Goal: Information Seeking & Learning: Learn about a topic

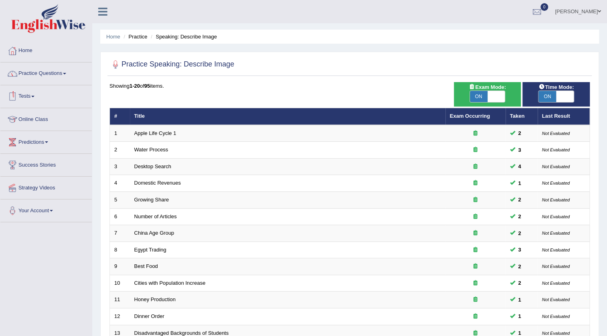
click at [48, 76] on link "Practice Questions" at bounding box center [45, 73] width 91 height 20
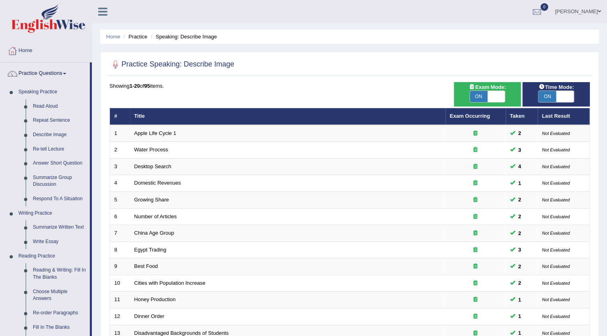
click at [48, 76] on link "Practice Questions" at bounding box center [44, 73] width 89 height 20
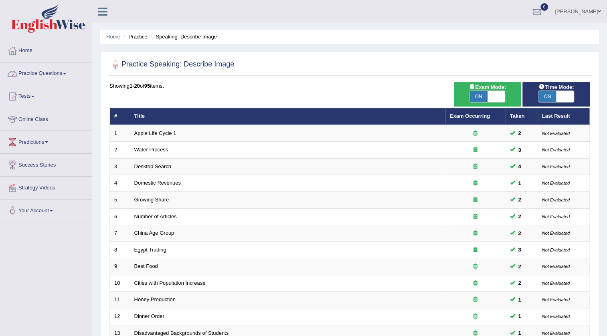
click at [47, 77] on link "Practice Questions" at bounding box center [45, 73] width 91 height 20
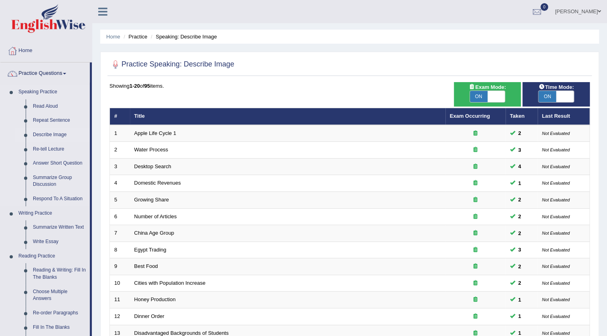
click at [52, 135] on link "Describe Image" at bounding box center [59, 135] width 61 height 14
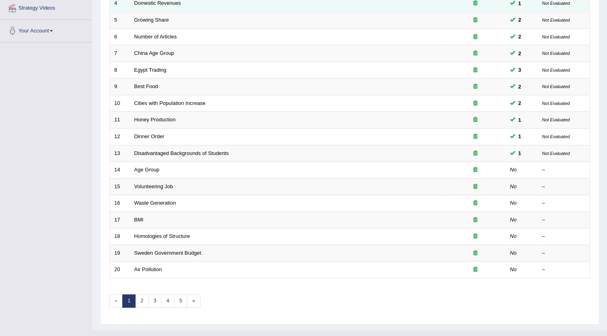
scroll to position [193, 0]
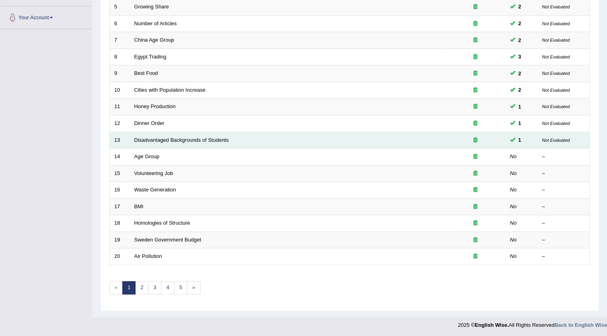
click at [335, 144] on td "Disadvantaged Backgrounds of Students" at bounding box center [288, 140] width 316 height 17
click at [248, 139] on td "Disadvantaged Backgrounds of Students" at bounding box center [288, 140] width 316 height 17
click at [223, 139] on link "Disadvantaged Backgrounds of Students" at bounding box center [181, 140] width 95 height 6
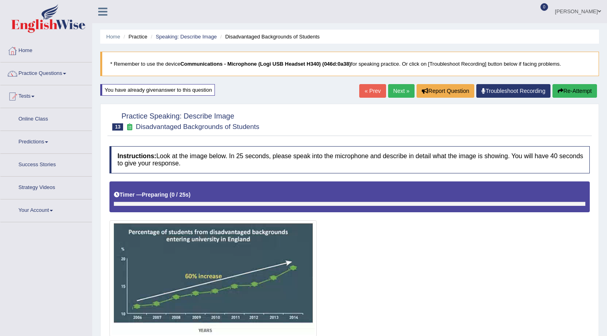
click at [249, 8] on div "Home Practice Speaking: Describe Image Disadvantaged Backgrounds of Students * …" at bounding box center [349, 270] width 515 height 541
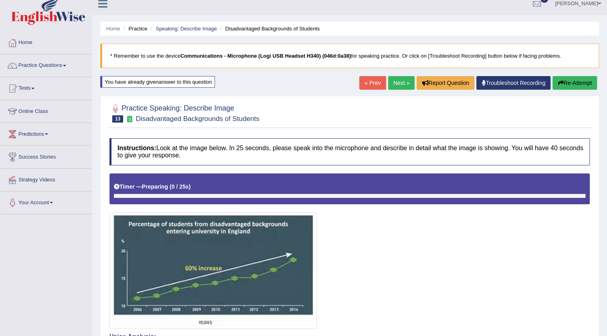
scroll to position [6, 0]
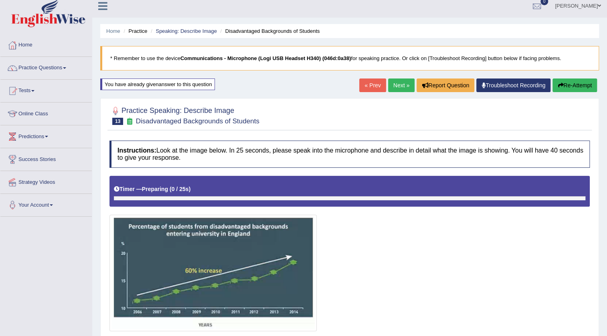
click at [578, 87] on button "Re-Attempt" at bounding box center [574, 86] width 45 height 14
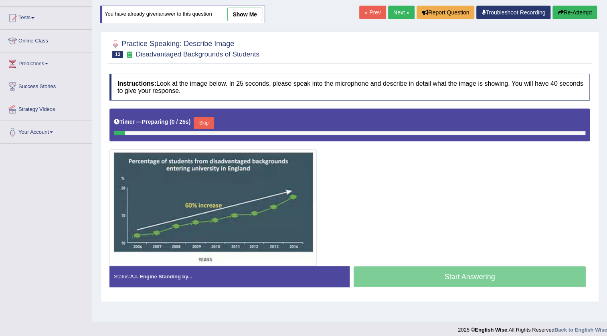
scroll to position [84, 0]
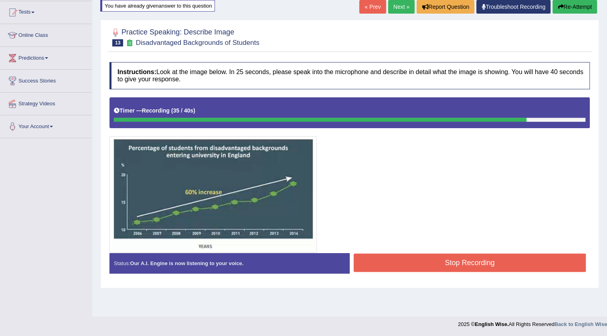
click at [493, 265] on button "Stop Recording" at bounding box center [470, 263] width 232 height 18
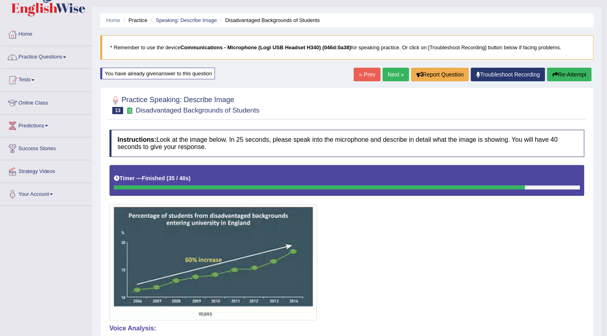
scroll to position [6, 0]
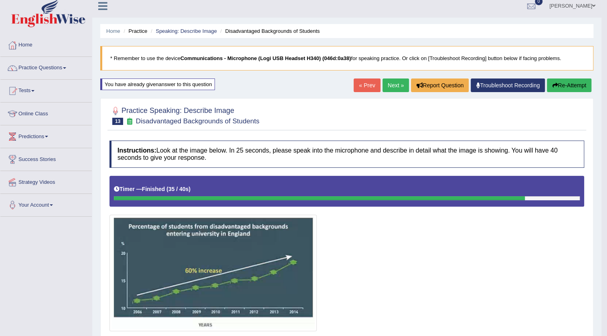
click at [397, 87] on link "Next »" at bounding box center [395, 86] width 26 height 14
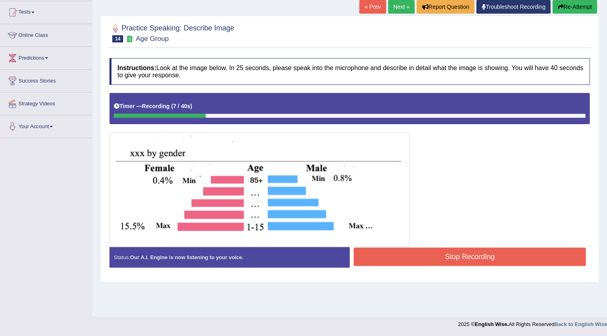
click at [576, 6] on button "Re-Attempt" at bounding box center [574, 7] width 45 height 14
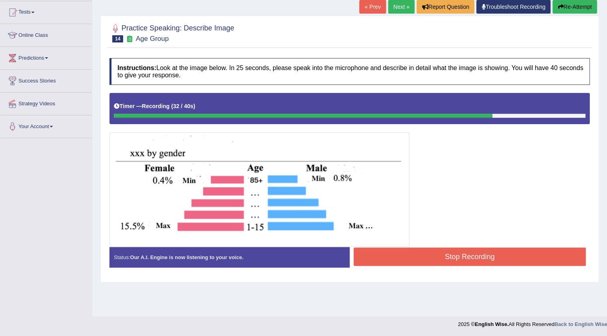
click at [498, 261] on button "Stop Recording" at bounding box center [470, 257] width 232 height 18
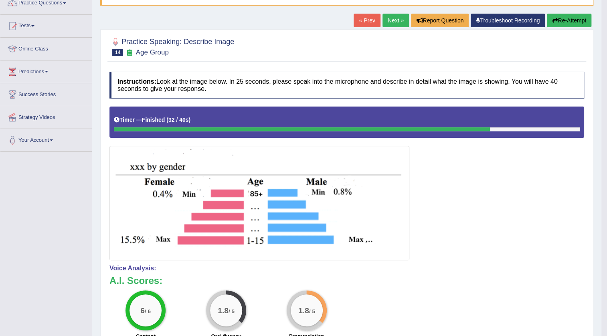
scroll to position [146, 0]
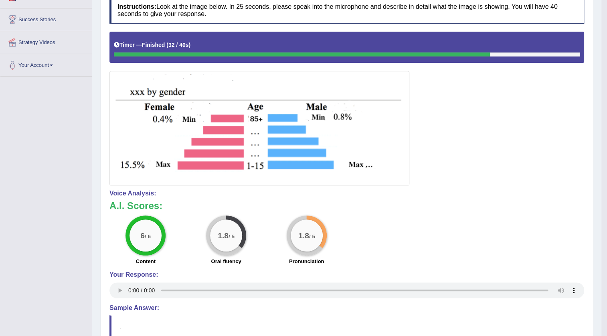
click at [495, 237] on div "6 / 6 Content 1.8 / 5 Oral fluency 1.8 / 5 Pronunciation" at bounding box center [346, 242] width 483 height 52
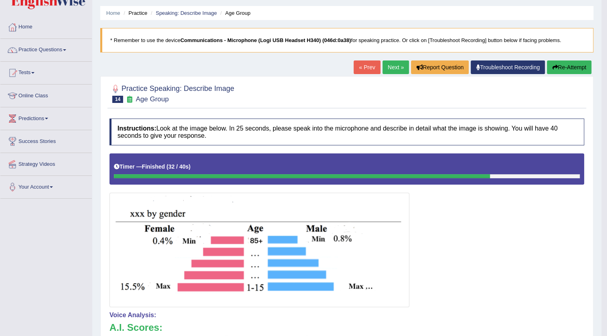
scroll to position [0, 0]
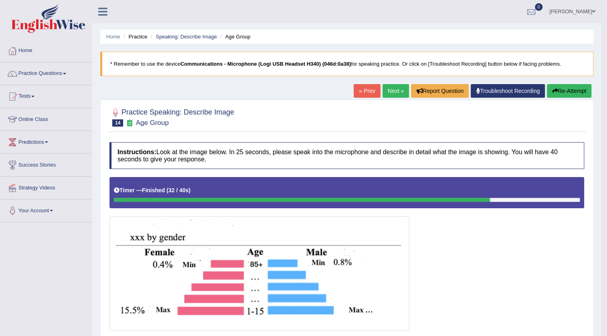
click at [580, 90] on button "Re-Attempt" at bounding box center [569, 91] width 45 height 14
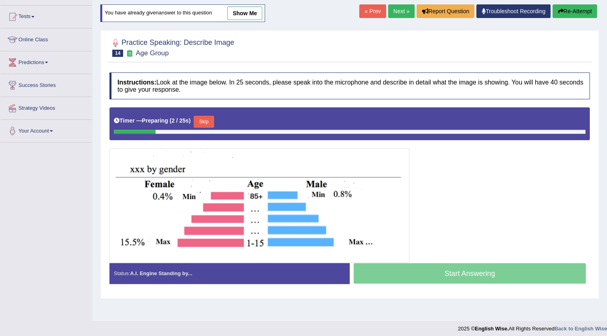
scroll to position [84, 0]
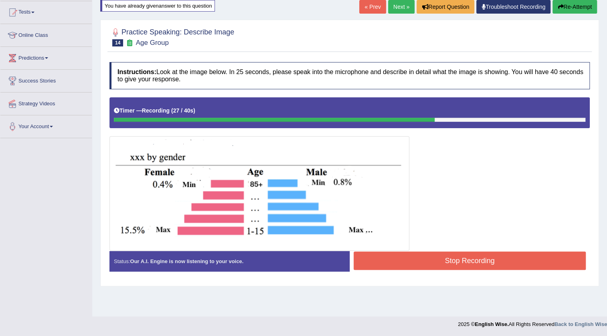
click at [467, 256] on button "Stop Recording" at bounding box center [470, 261] width 232 height 18
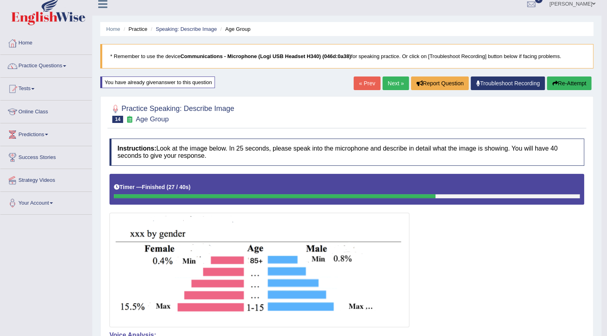
scroll to position [0, 0]
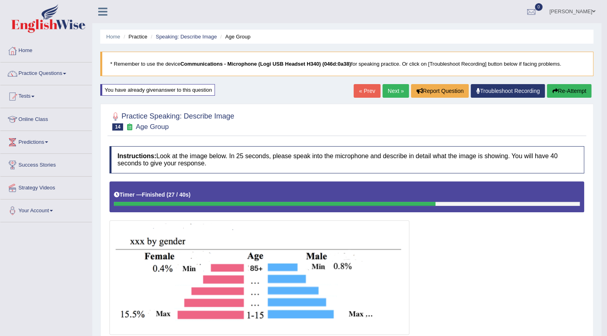
click at [396, 88] on link "Next »" at bounding box center [395, 91] width 26 height 14
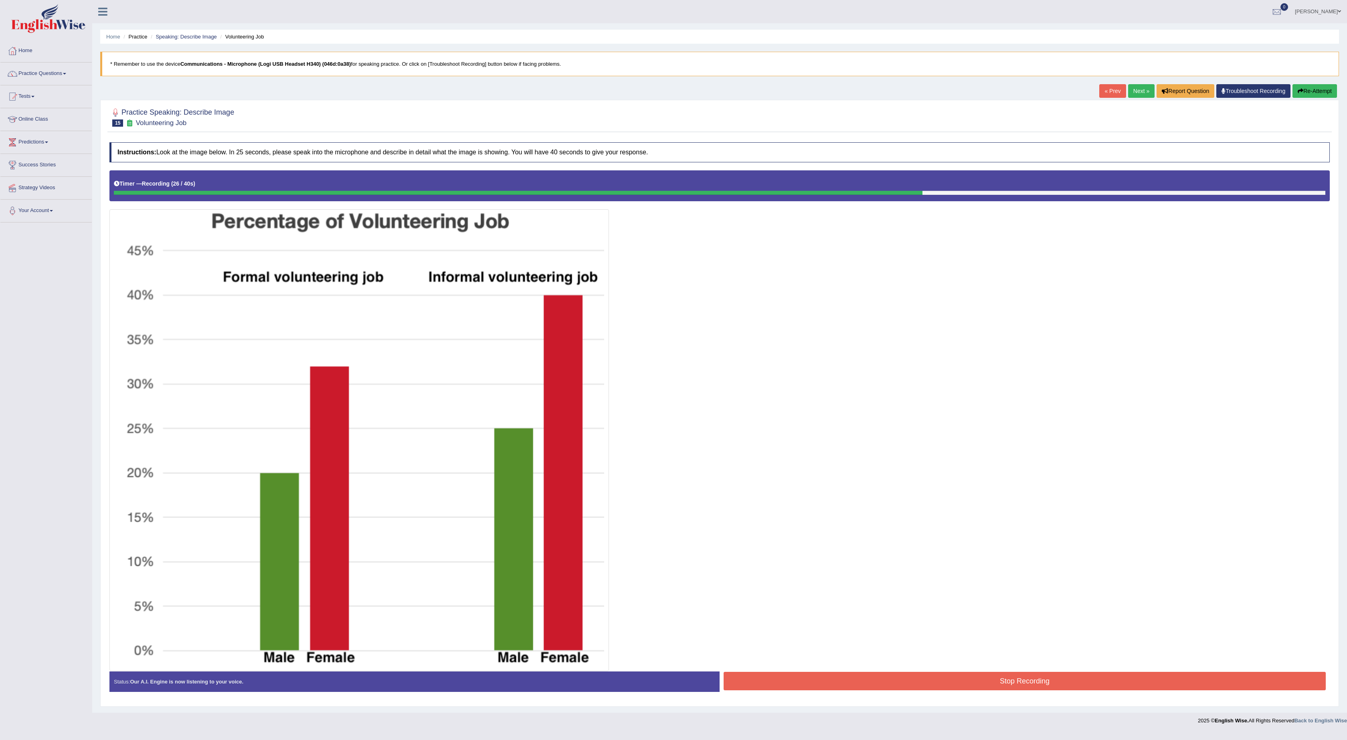
click at [607, 336] on button "Stop Recording" at bounding box center [1025, 681] width 602 height 18
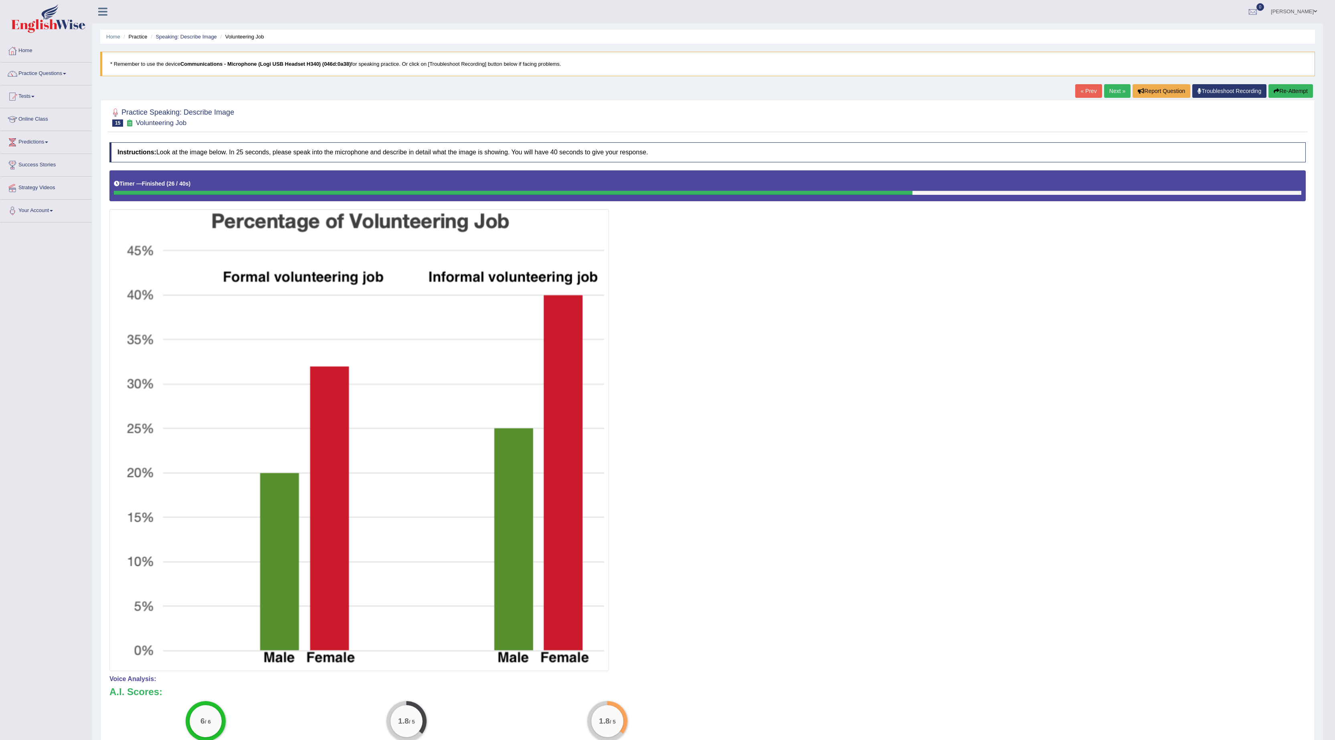
click at [607, 87] on button "Re-Attempt" at bounding box center [1291, 91] width 45 height 14
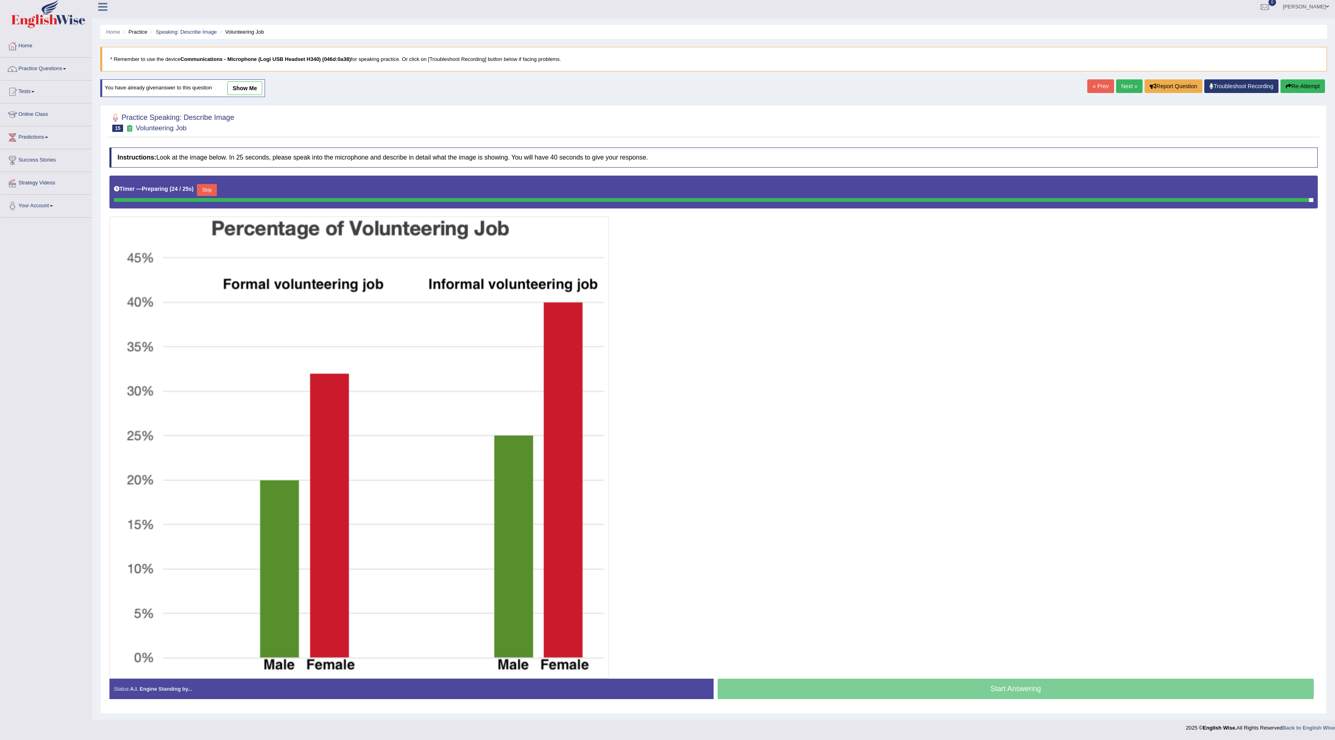
scroll to position [2, 0]
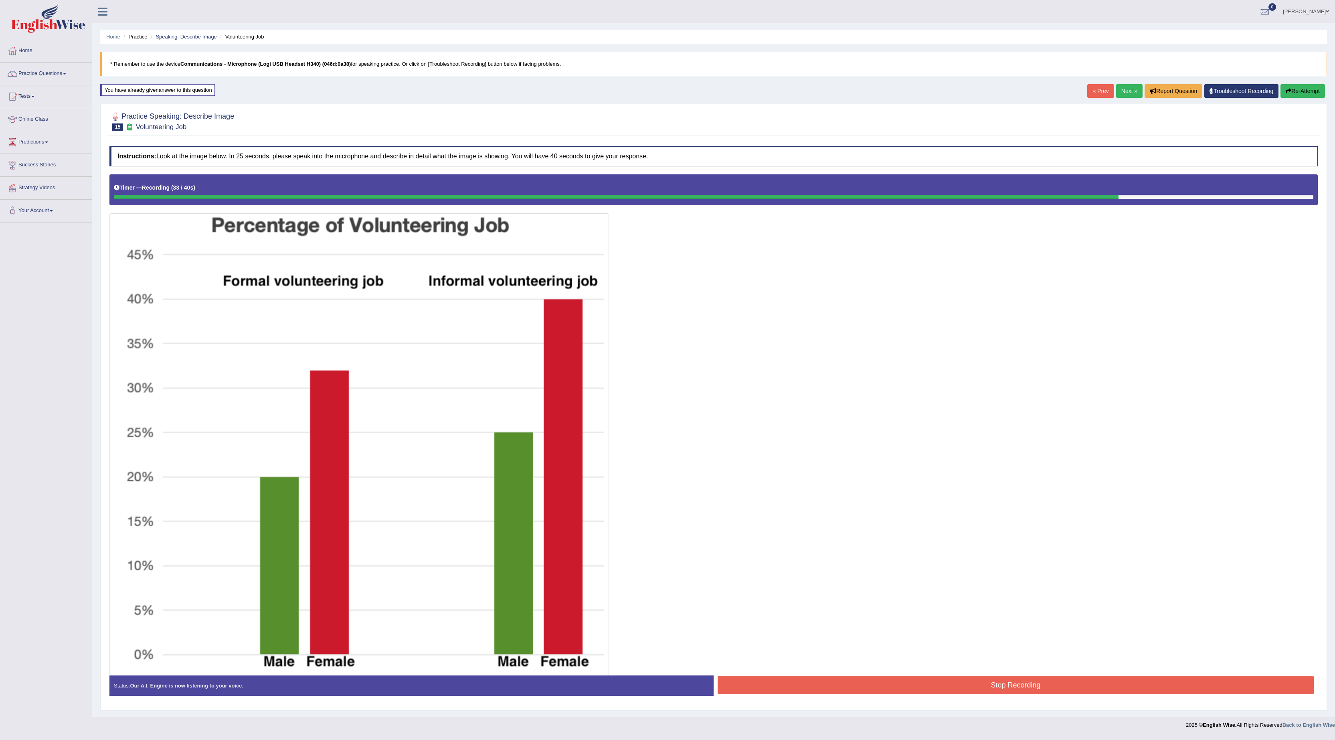
click at [1083, 678] on button "Stop Recording" at bounding box center [1016, 685] width 596 height 18
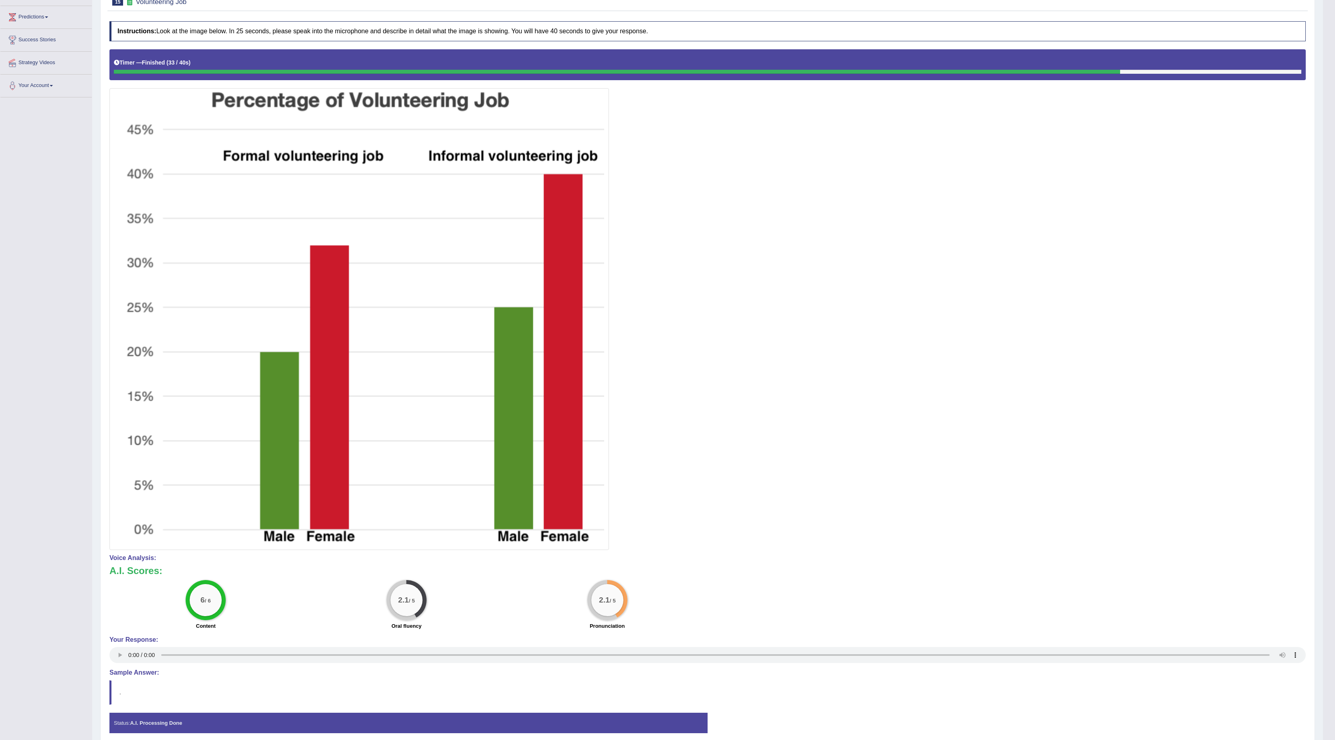
scroll to position [85, 0]
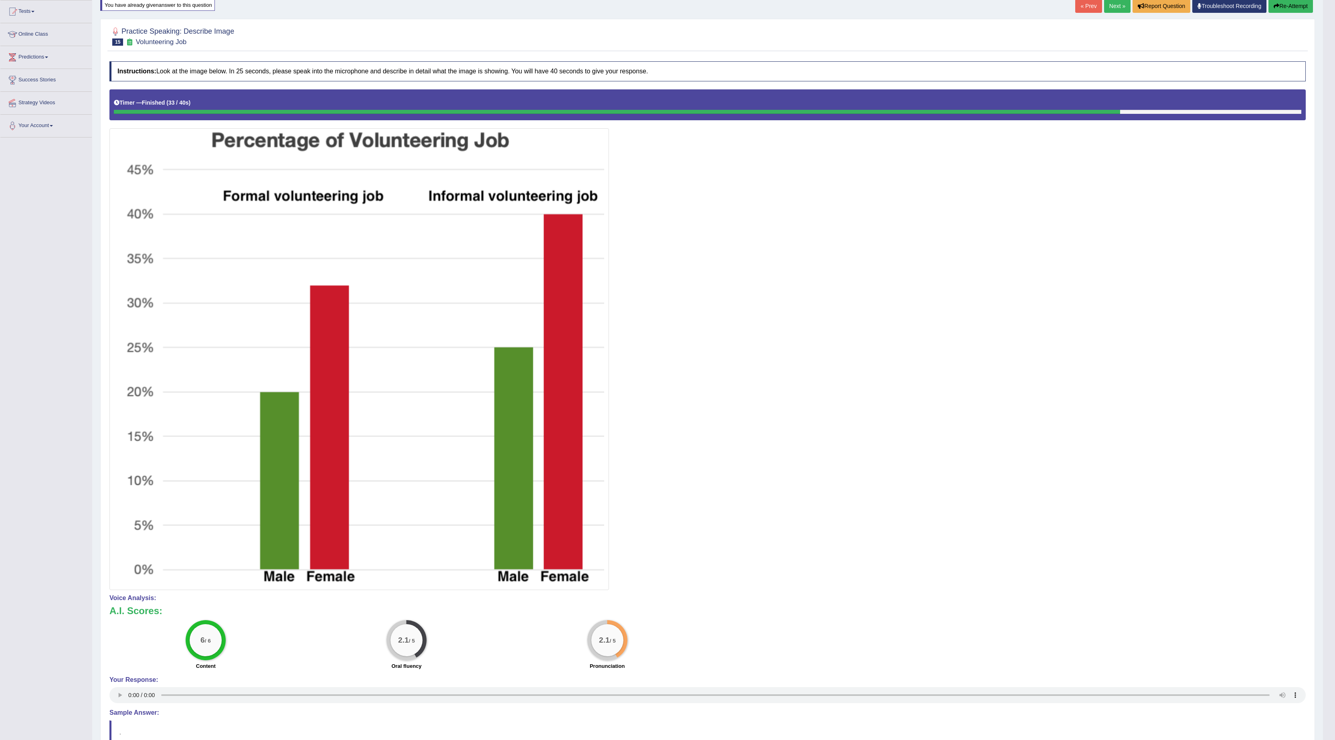
click at [1305, 8] on button "Re-Attempt" at bounding box center [1291, 6] width 45 height 14
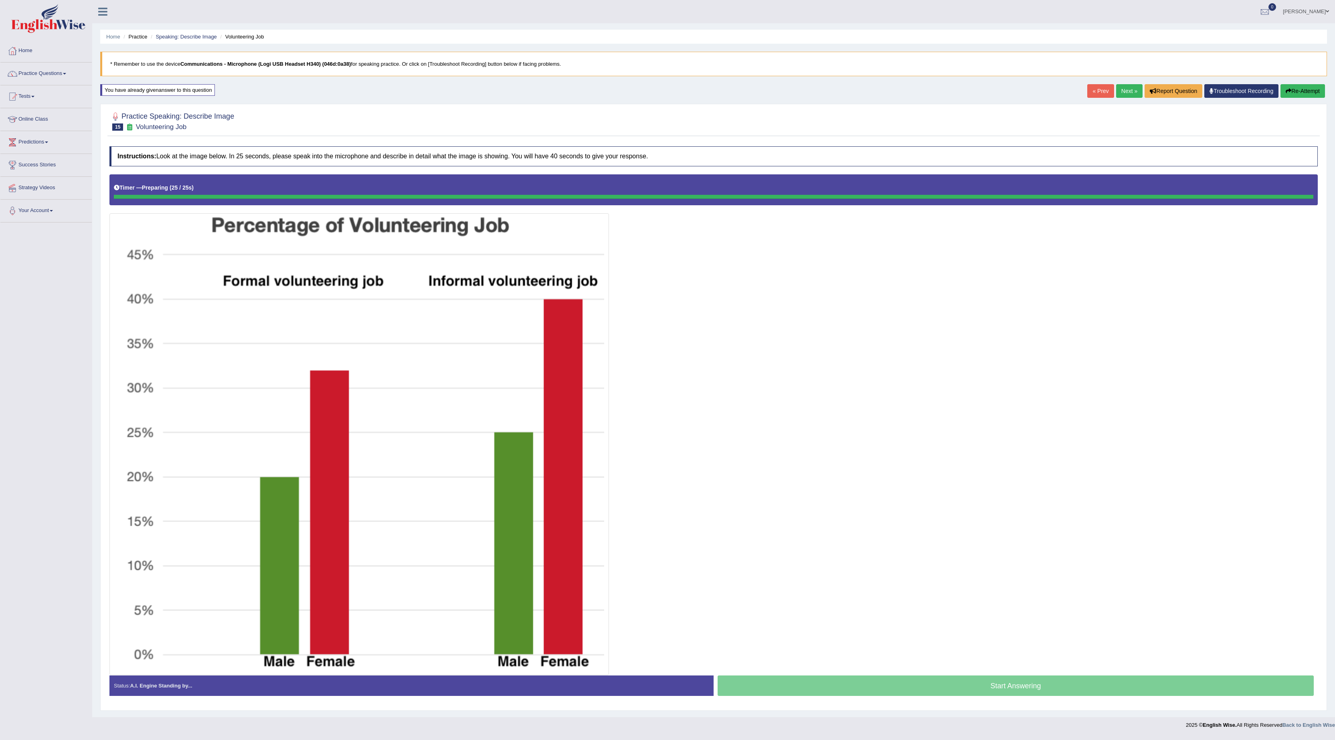
scroll to position [2, 0]
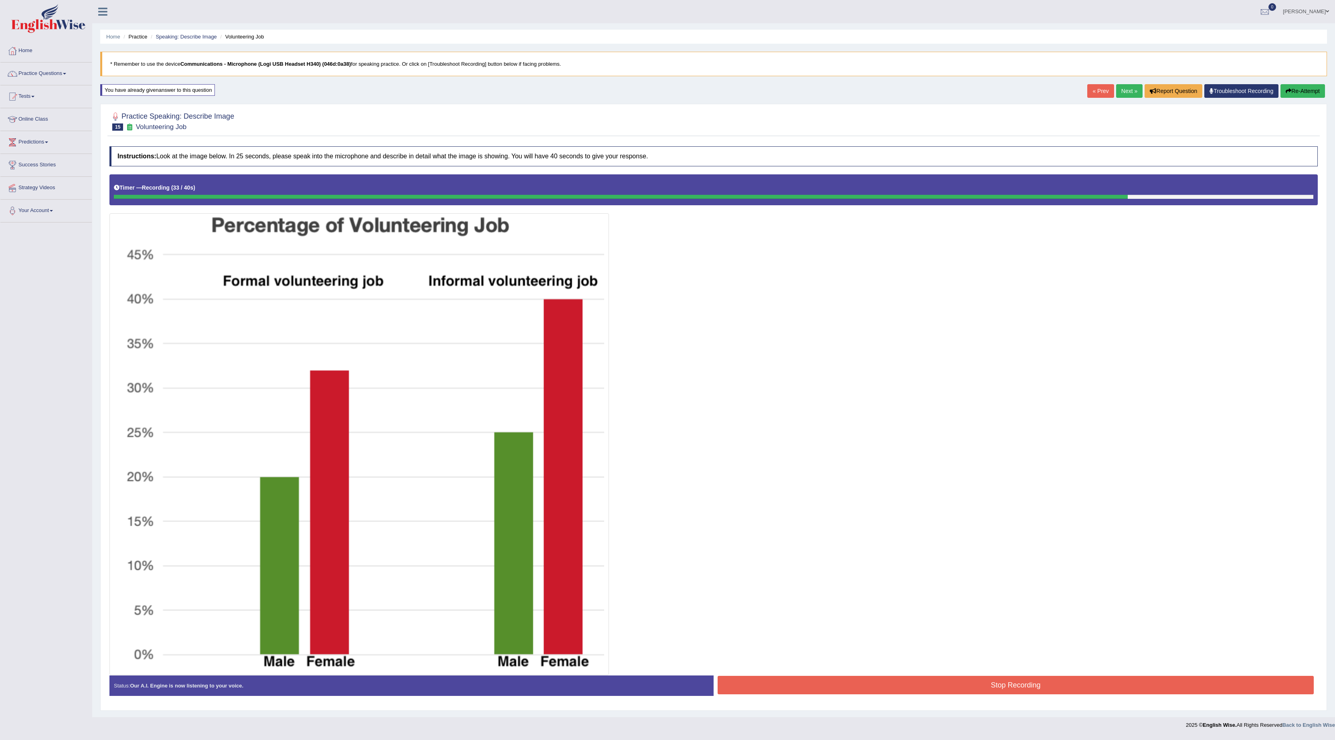
click at [1010, 691] on button "Stop Recording" at bounding box center [1016, 685] width 596 height 18
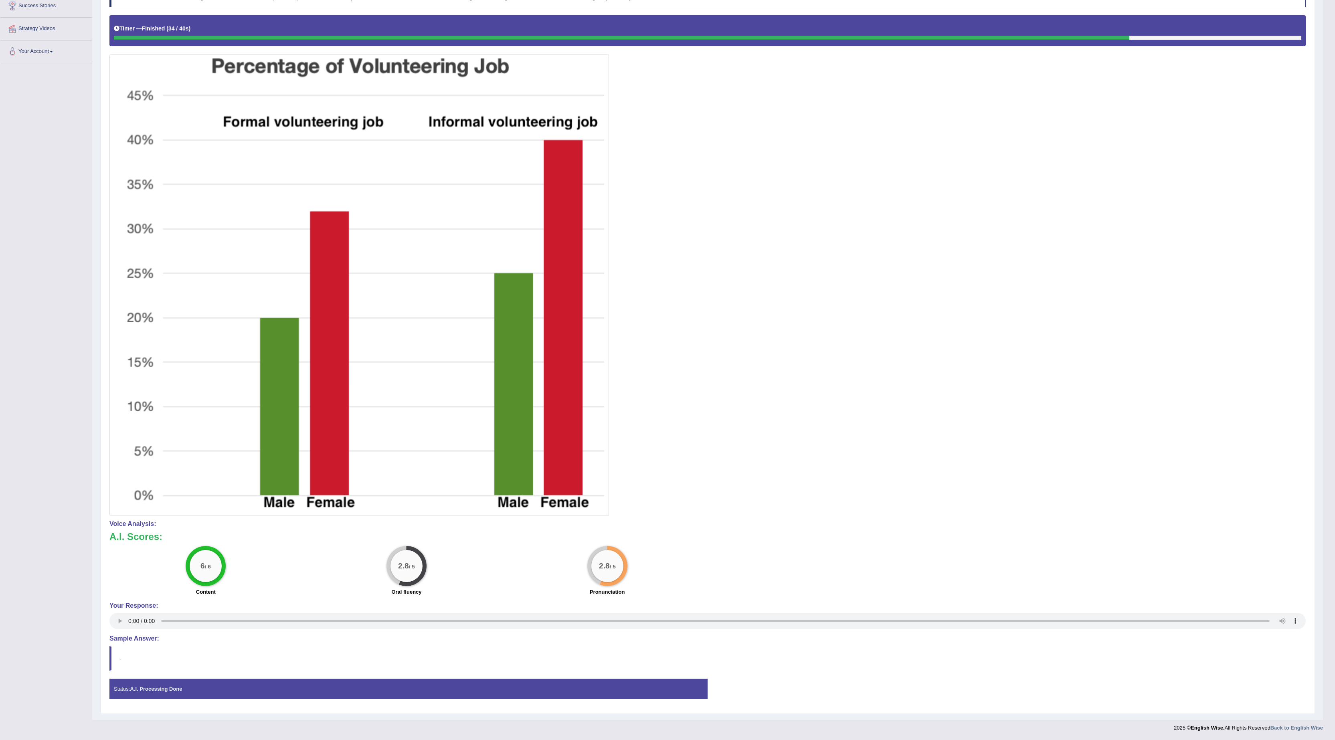
scroll to position [0, 0]
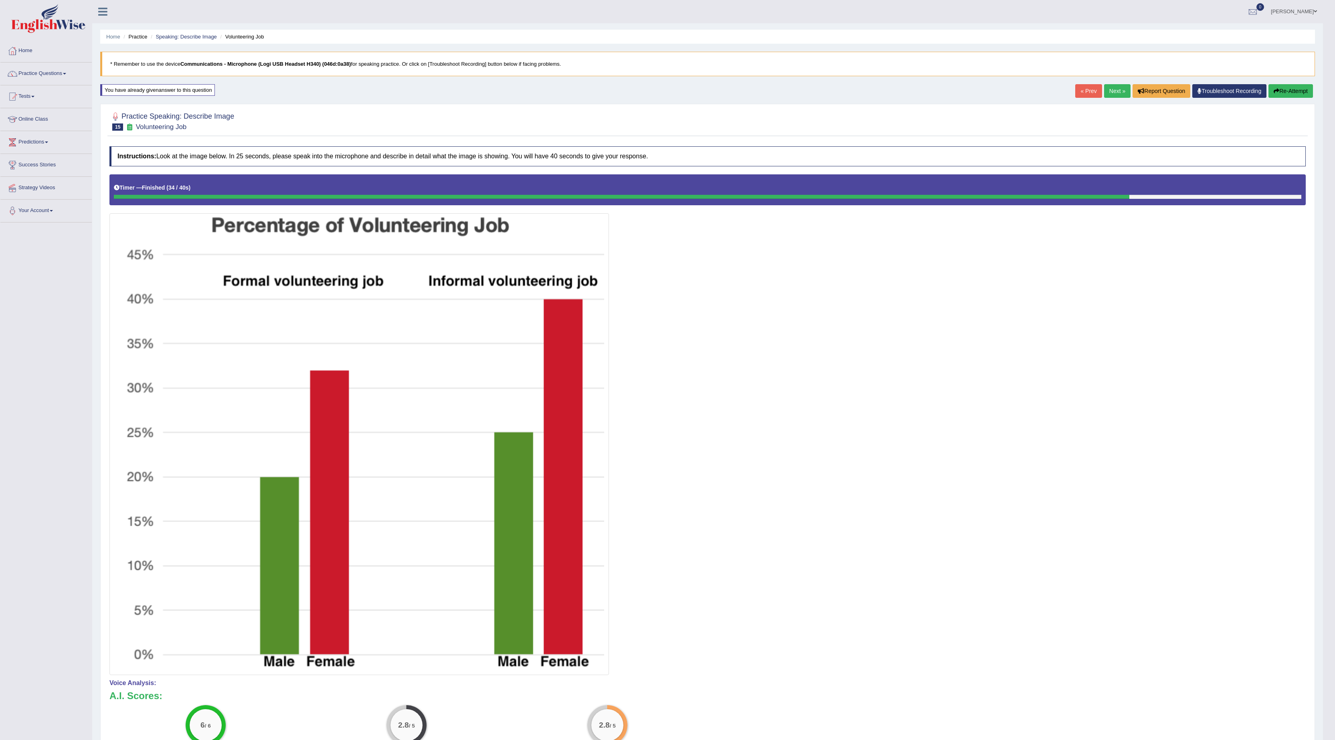
click at [1104, 95] on link "Next »" at bounding box center [1117, 91] width 26 height 14
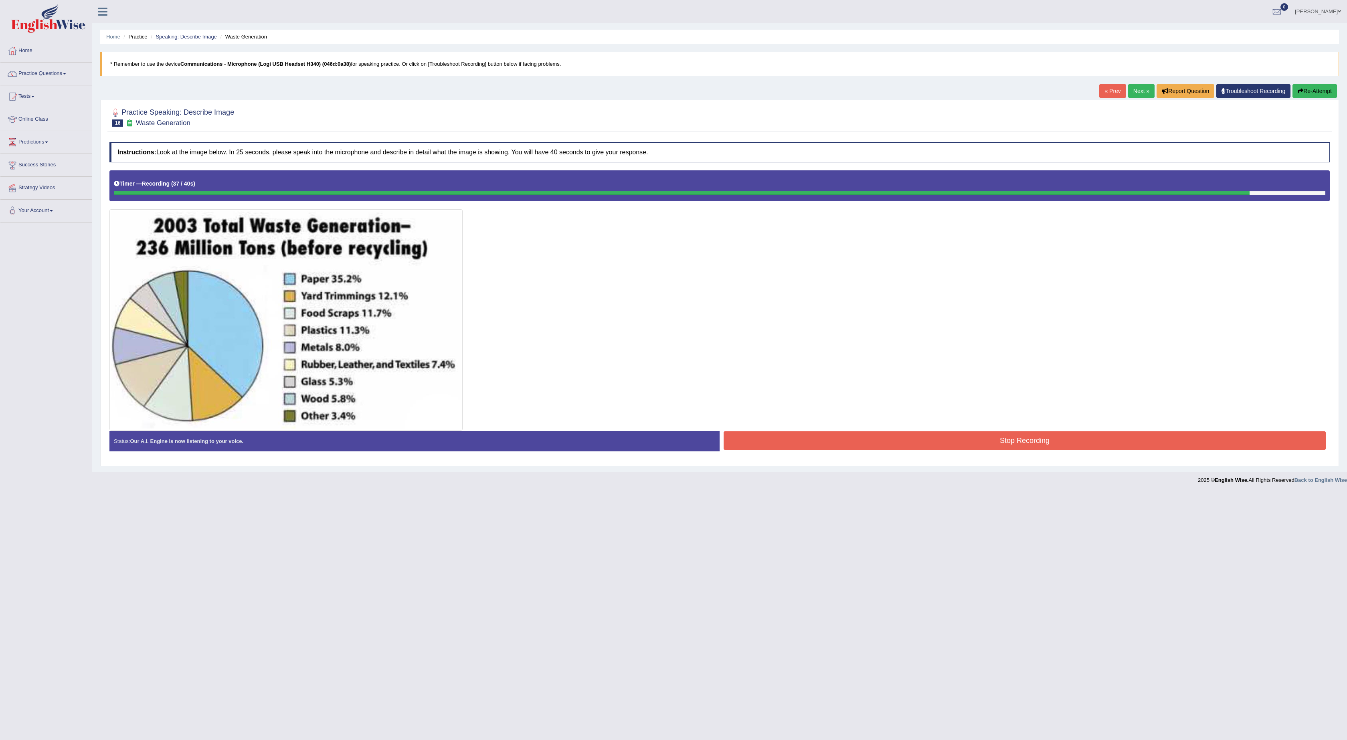
click at [1134, 450] on button "Stop Recording" at bounding box center [1025, 440] width 602 height 18
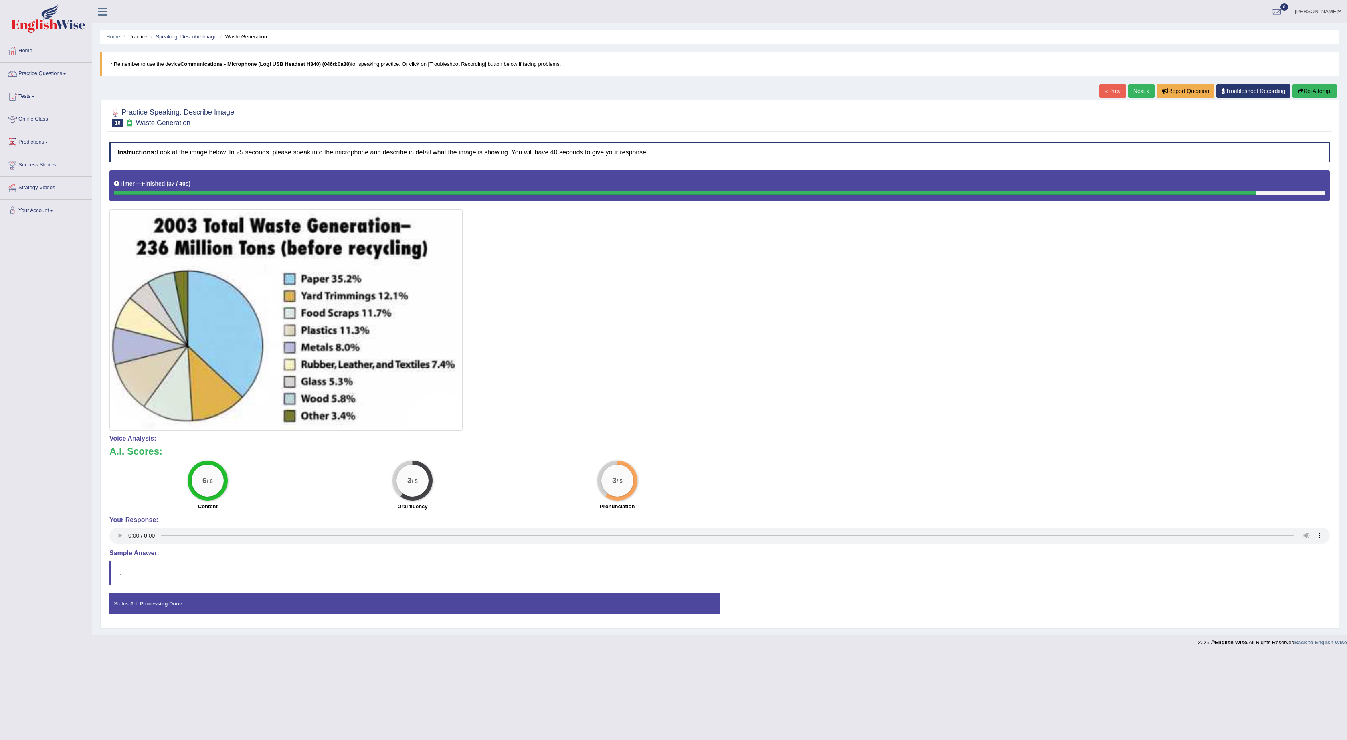
click at [1315, 91] on button "Re-Attempt" at bounding box center [1315, 91] width 45 height 14
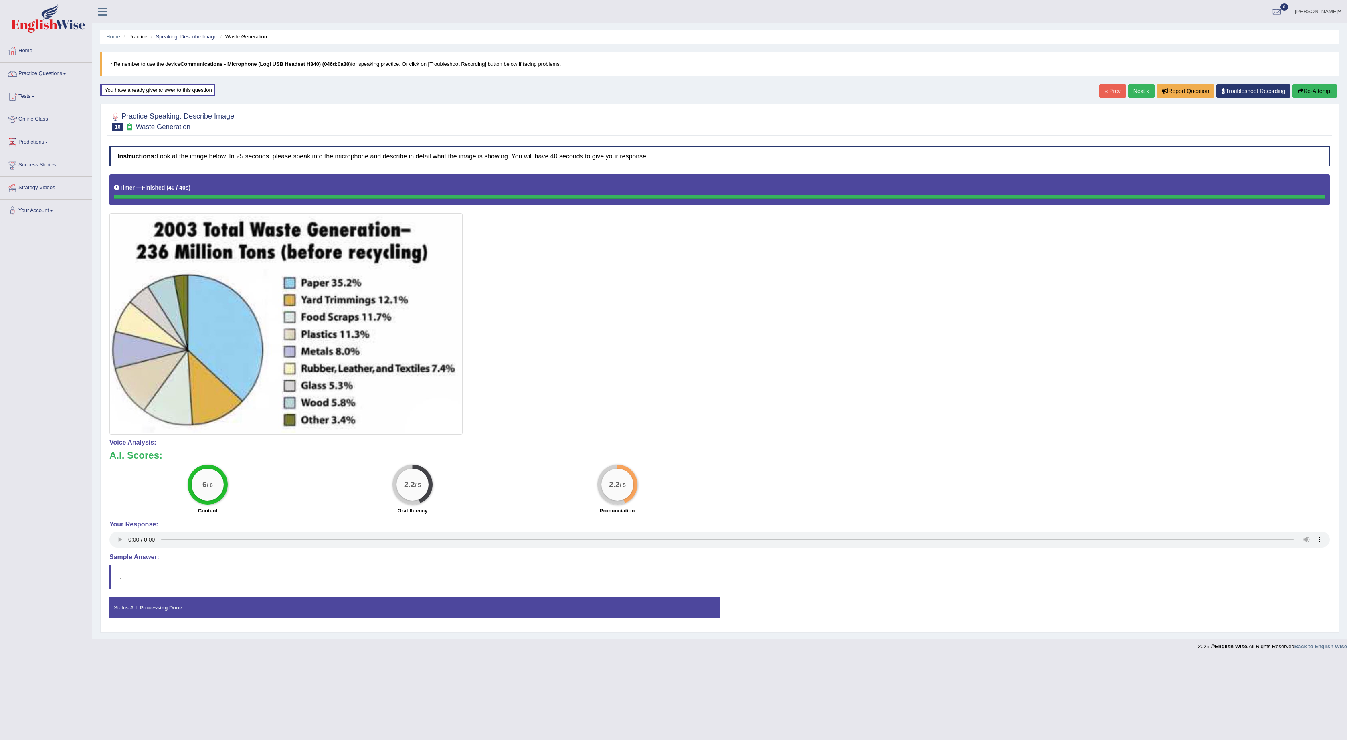
click at [1128, 87] on link "Next »" at bounding box center [1141, 91] width 26 height 14
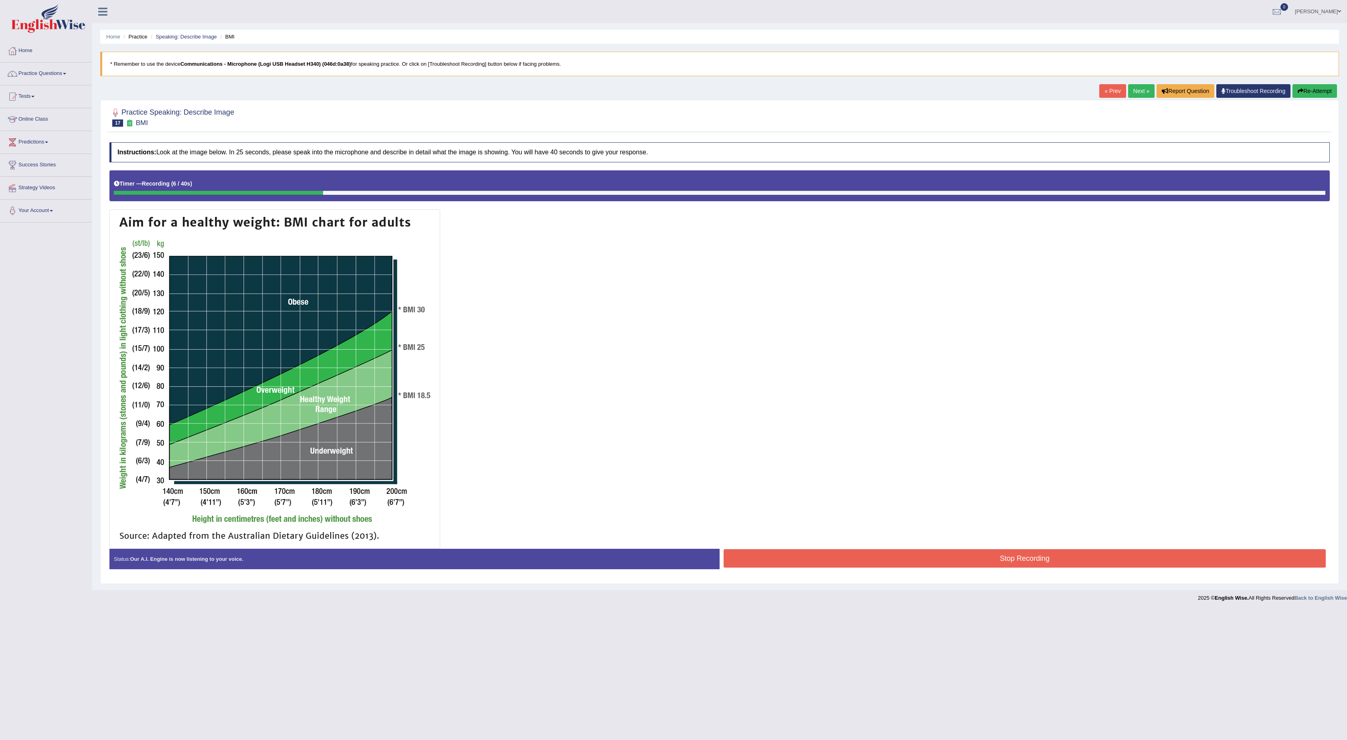
click at [1298, 91] on icon "button" at bounding box center [1301, 91] width 6 height 6
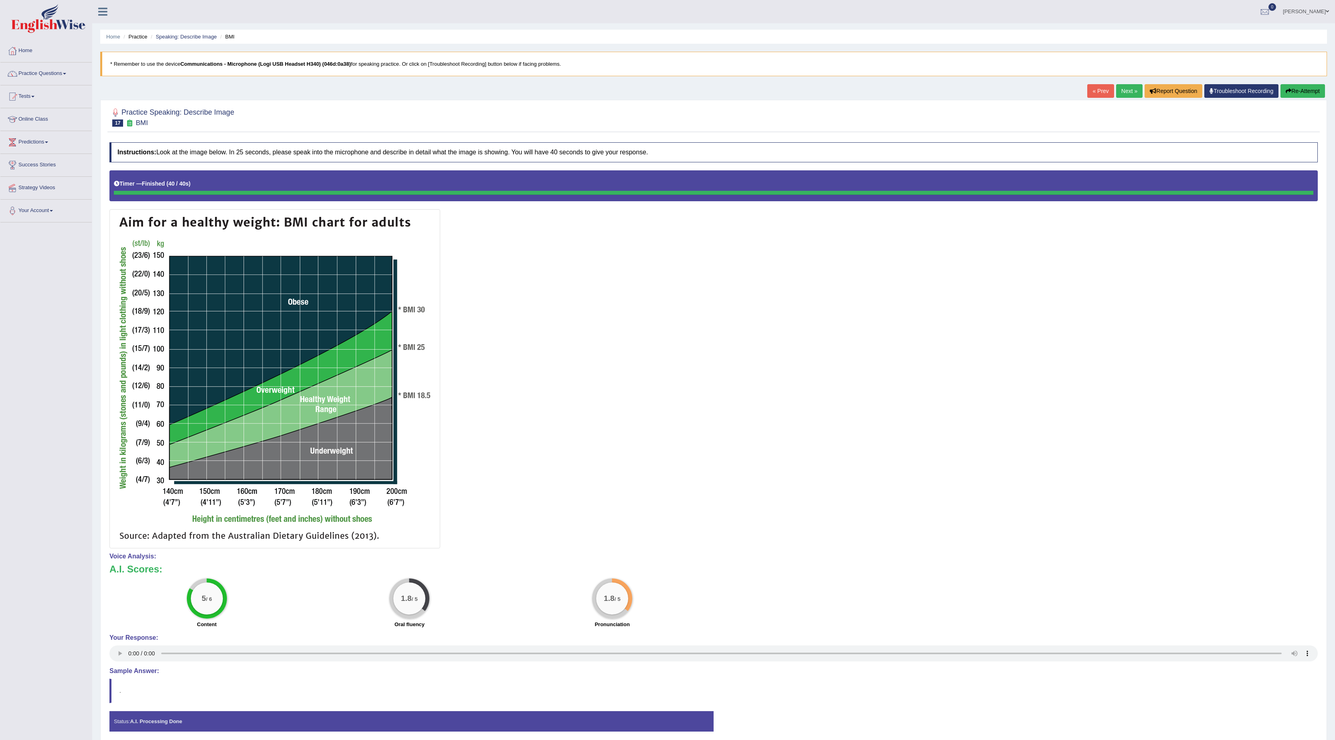
click at [1309, 95] on button "Re-Attempt" at bounding box center [1303, 91] width 45 height 14
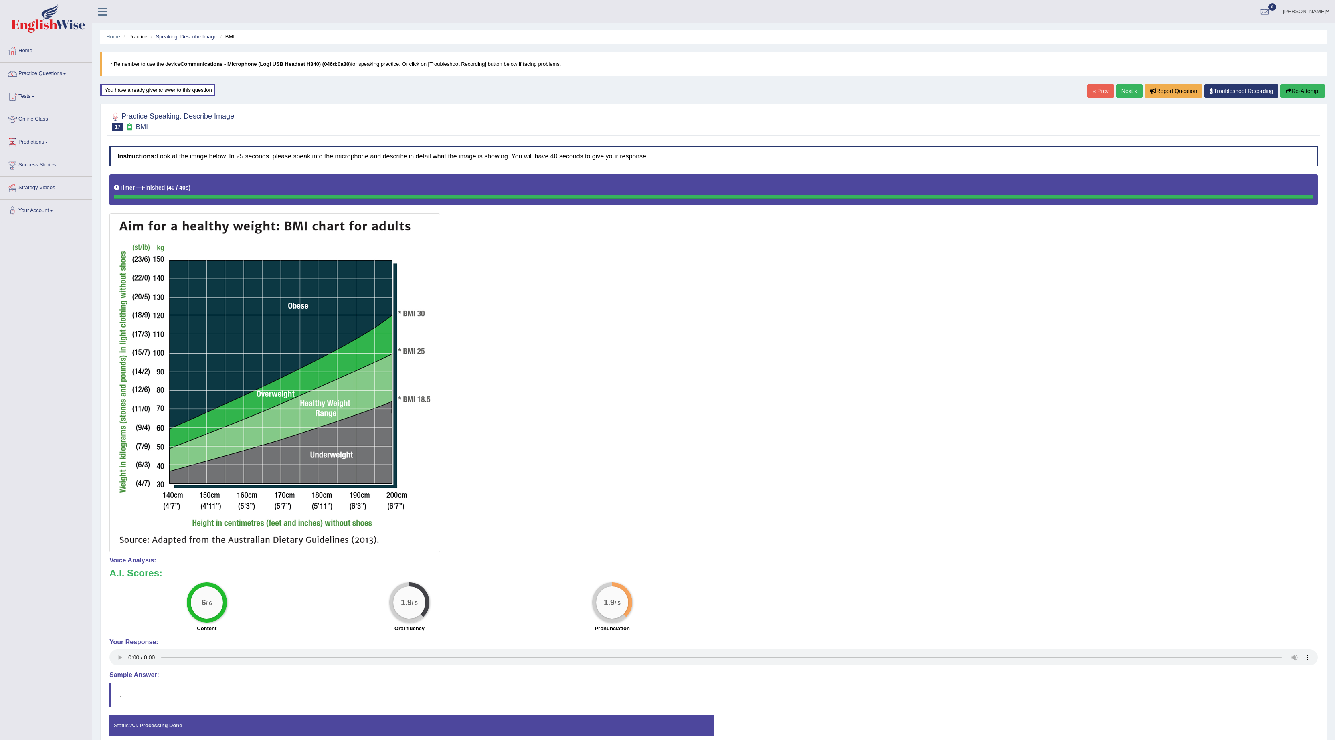
click at [1127, 94] on link "Next »" at bounding box center [1129, 91] width 26 height 14
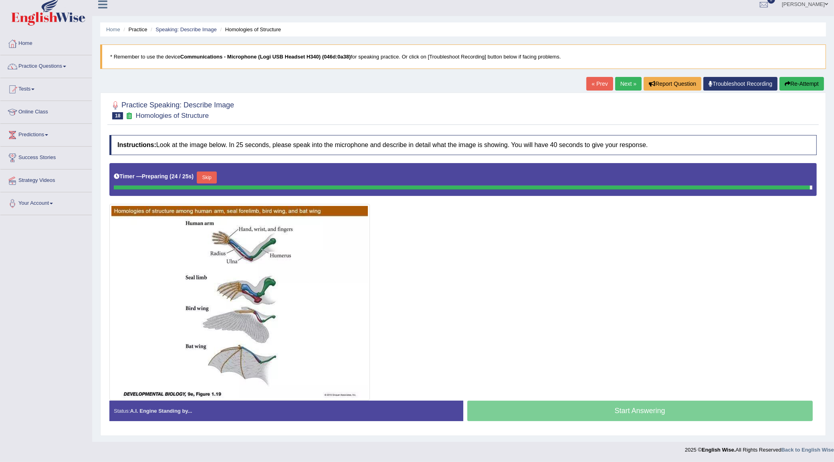
scroll to position [6, 0]
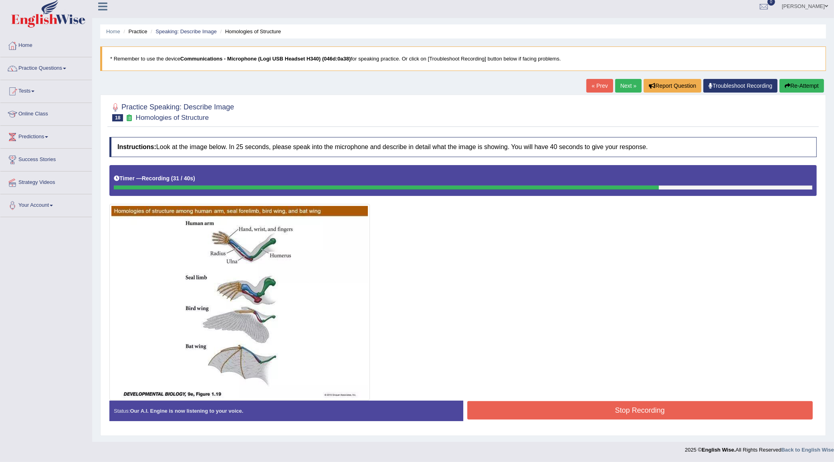
click at [644, 412] on button "Stop Recording" at bounding box center [640, 410] width 346 height 18
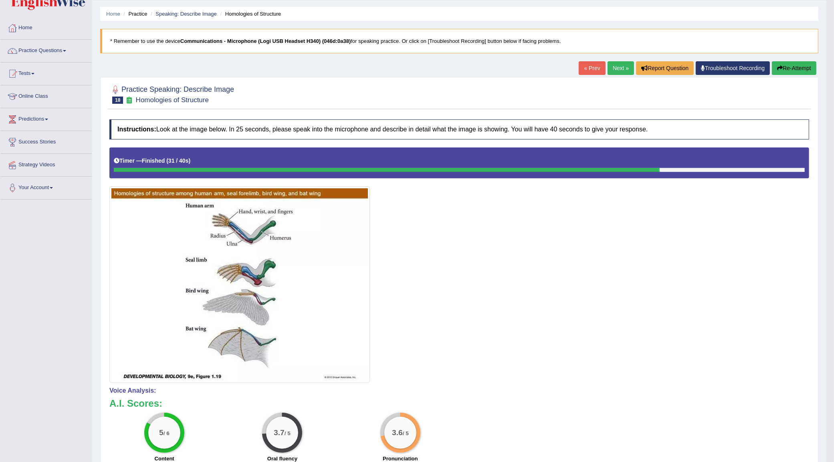
scroll to position [0, 0]
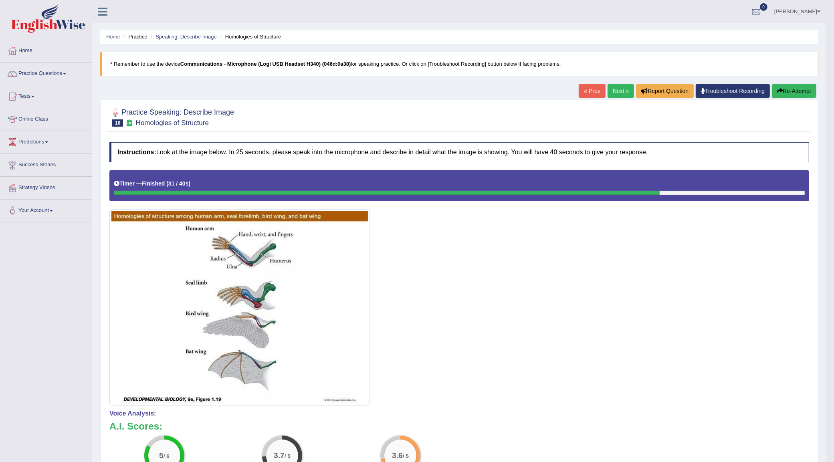
click at [789, 94] on button "Re-Attempt" at bounding box center [794, 91] width 45 height 14
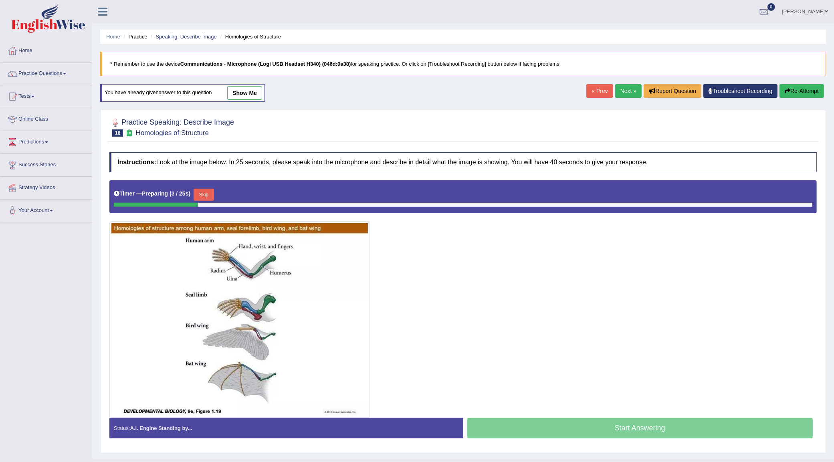
click at [211, 195] on button "Skip" at bounding box center [204, 195] width 20 height 12
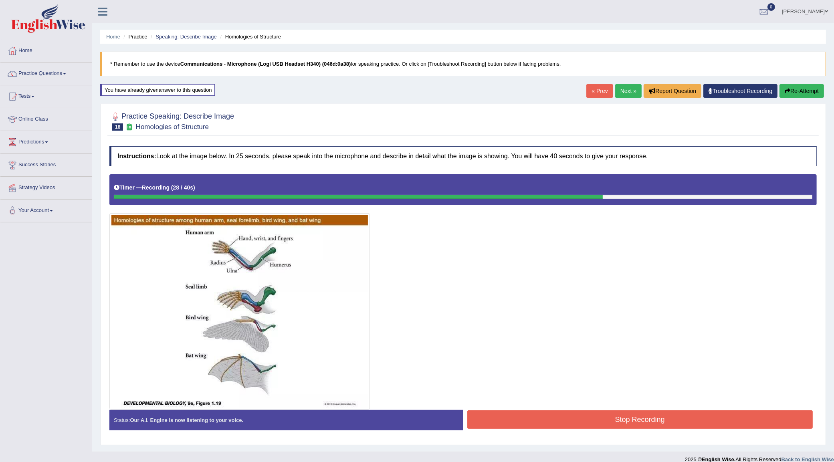
click at [534, 423] on button "Stop Recording" at bounding box center [640, 420] width 346 height 18
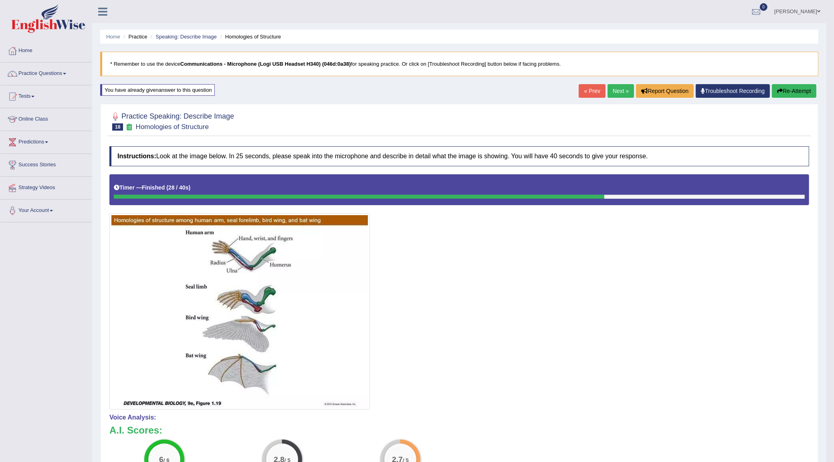
click at [616, 91] on link "Next »" at bounding box center [621, 91] width 26 height 14
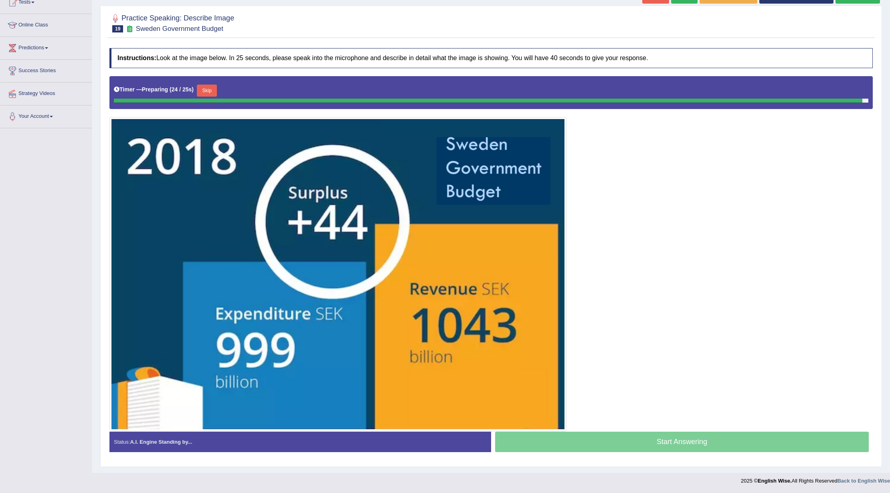
scroll to position [94, 0]
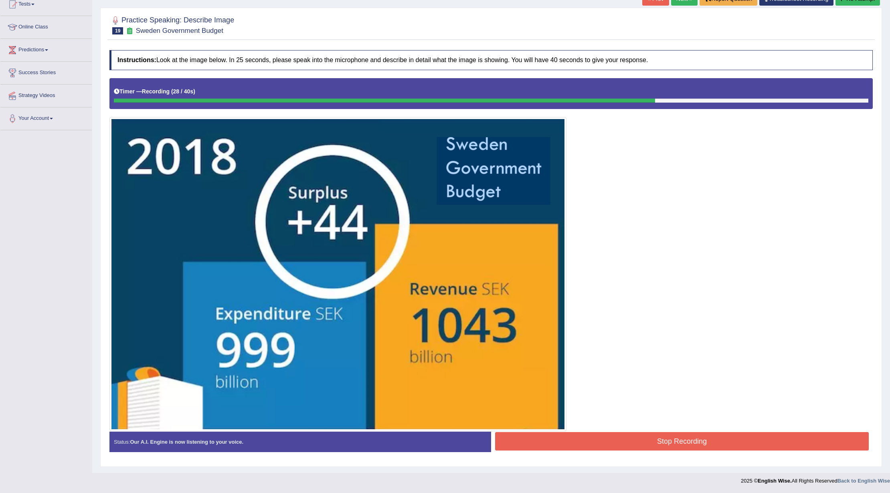
click at [634, 439] on button "Stop Recording" at bounding box center [682, 441] width 374 height 18
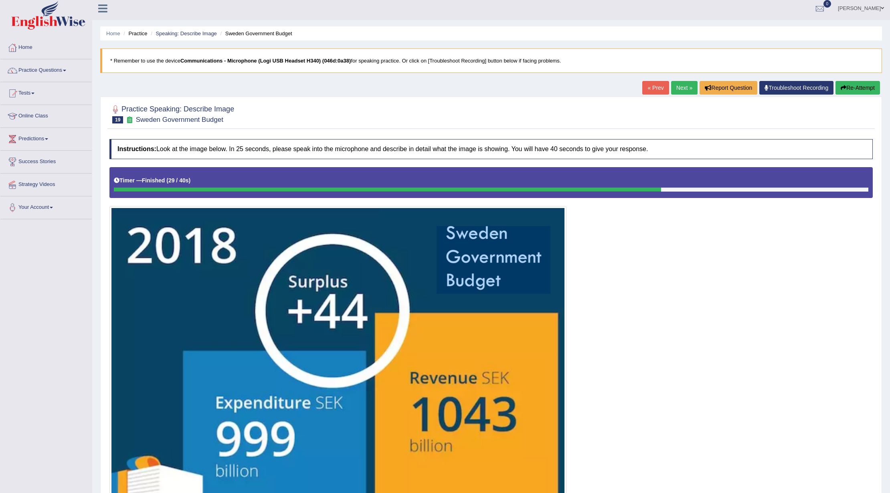
scroll to position [0, 0]
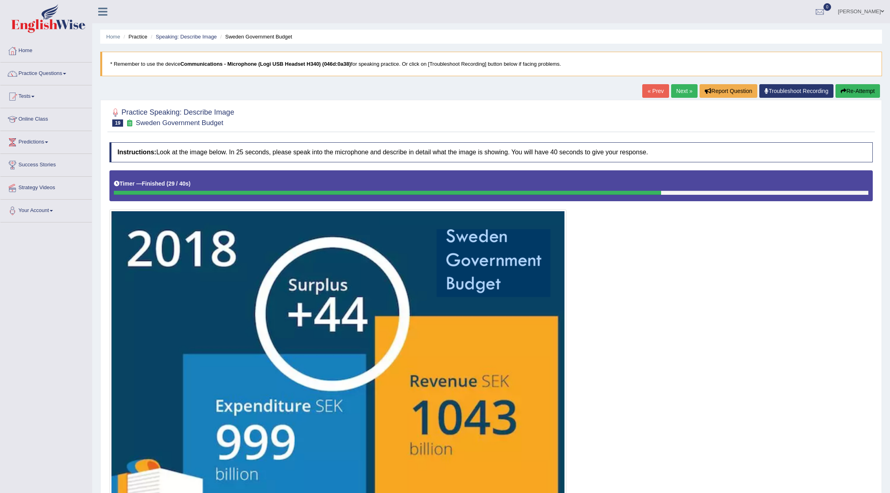
click at [834, 87] on button "Re-Attempt" at bounding box center [858, 91] width 45 height 14
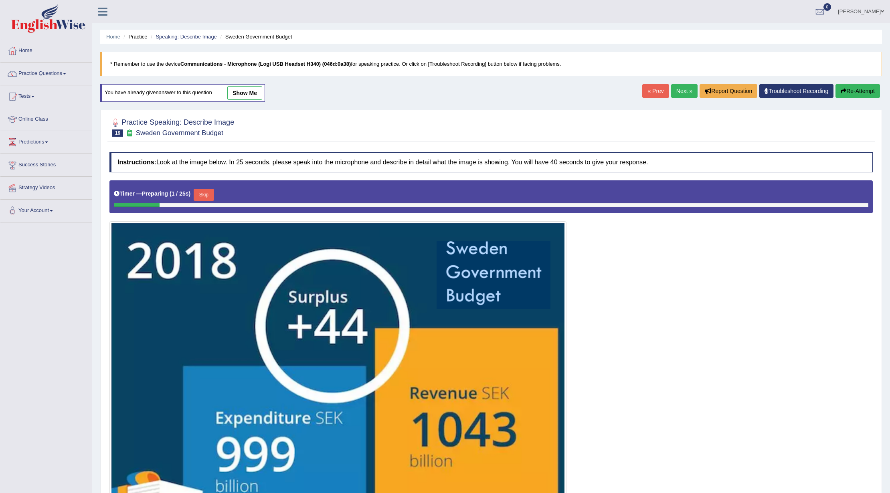
click at [251, 90] on link "show me" at bounding box center [244, 93] width 35 height 14
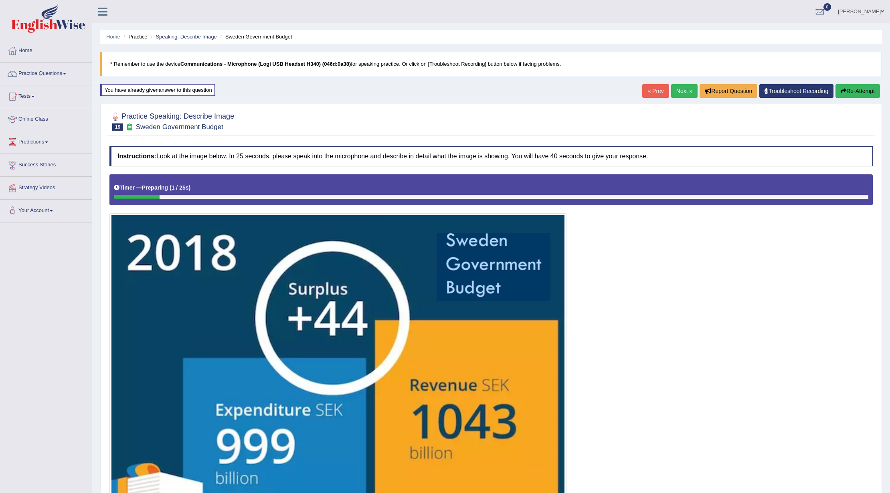
click at [853, 90] on button "Re-Attempt" at bounding box center [858, 91] width 45 height 14
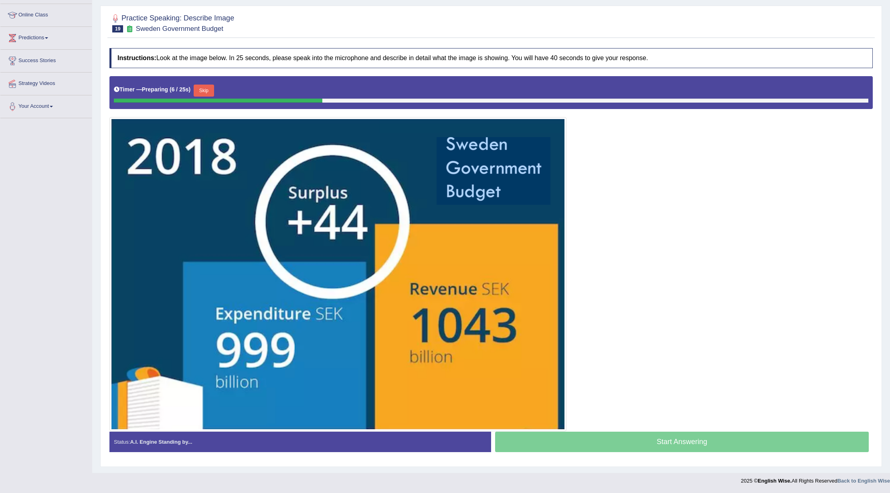
click at [210, 89] on button "Skip" at bounding box center [204, 91] width 20 height 12
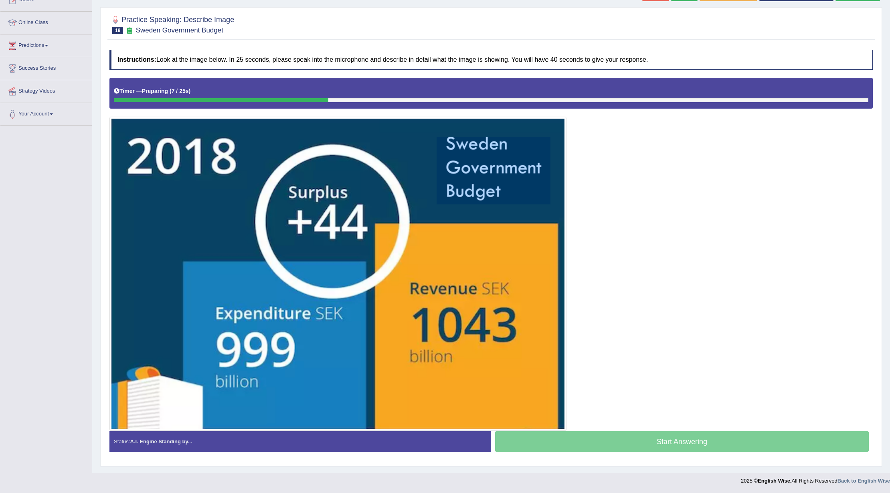
scroll to position [98, 0]
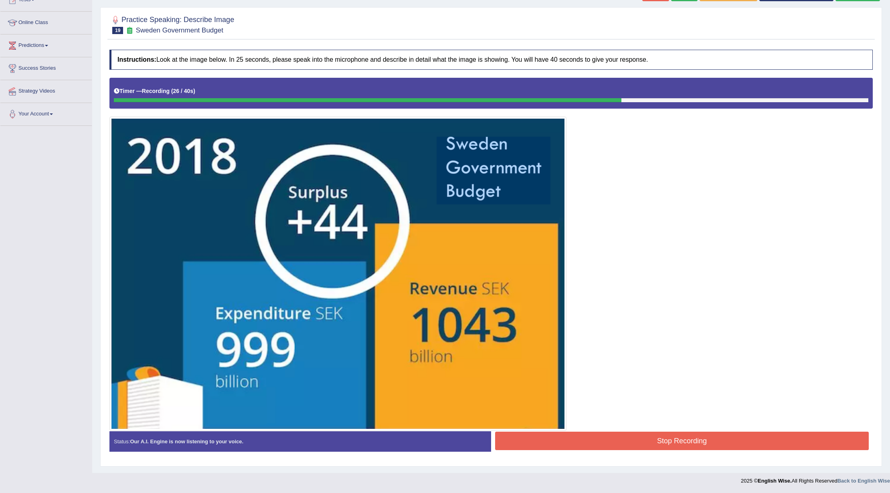
click at [617, 437] on button "Stop Recording" at bounding box center [682, 441] width 374 height 18
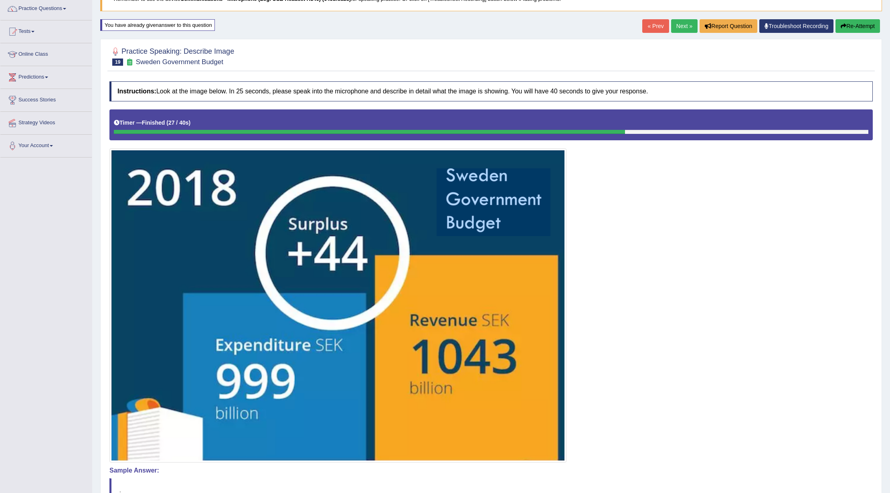
scroll to position [146, 0]
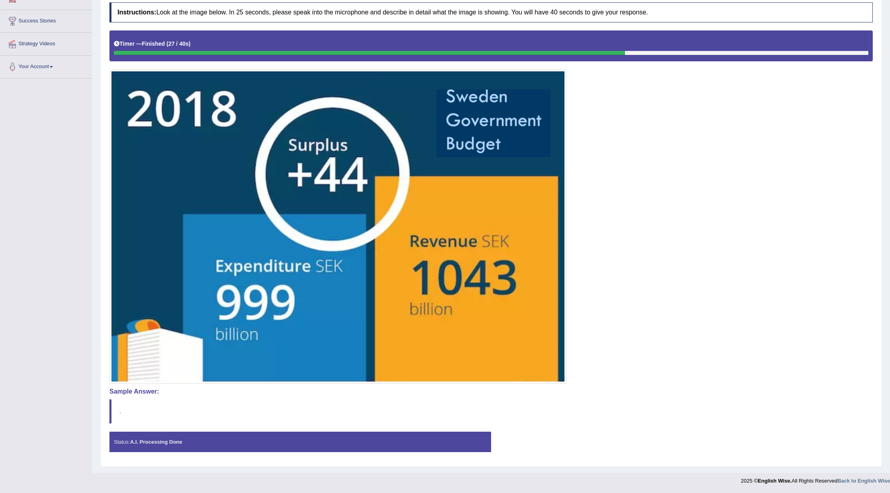
click at [167, 443] on strong "A.I. Processing Done" at bounding box center [156, 442] width 52 height 6
click at [168, 448] on div "Status: A.I. Processing Done" at bounding box center [300, 442] width 382 height 20
click at [144, 430] on div "Instructions: Look at the image below. In 25 seconds, please speak into the mic…" at bounding box center [490, 230] width 767 height 464
click at [156, 405] on blockquote "." at bounding box center [490, 411] width 763 height 24
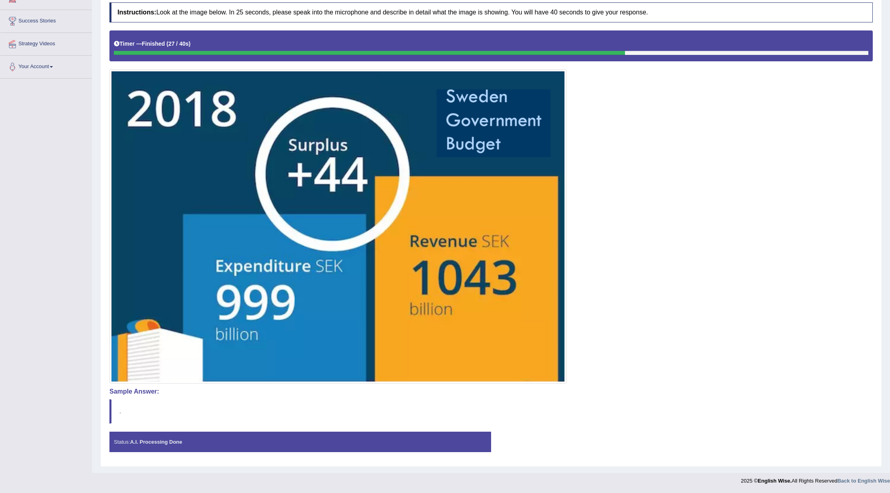
click at [146, 440] on strong "A.I. Processing Done" at bounding box center [156, 442] width 52 height 6
drag, startPoint x: 194, startPoint y: 441, endPoint x: 235, endPoint y: 430, distance: 42.0
click at [235, 430] on div "Instructions: Look at the image below. In 25 seconds, please speak into the mic…" at bounding box center [490, 230] width 767 height 464
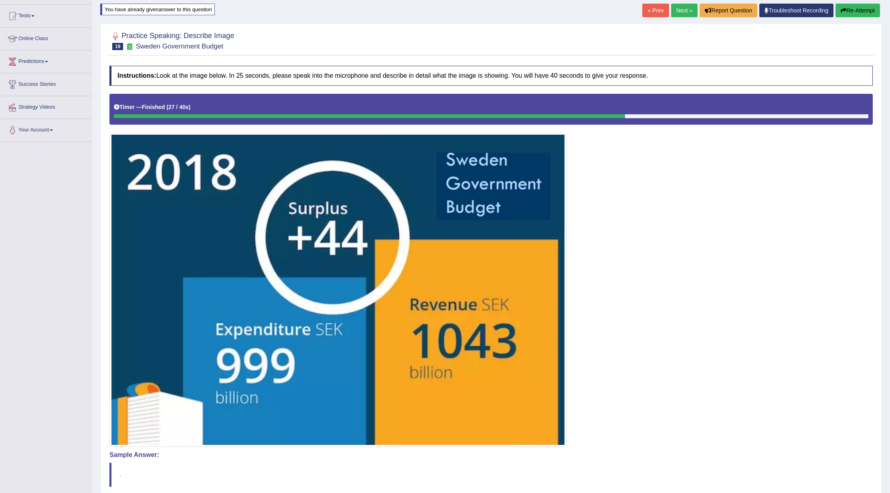
scroll to position [0, 0]
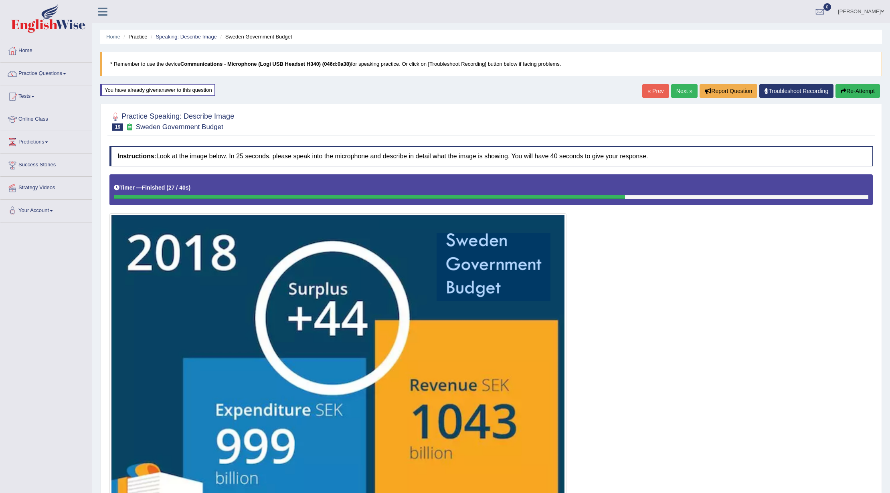
click at [863, 93] on button "Re-Attempt" at bounding box center [858, 91] width 45 height 14
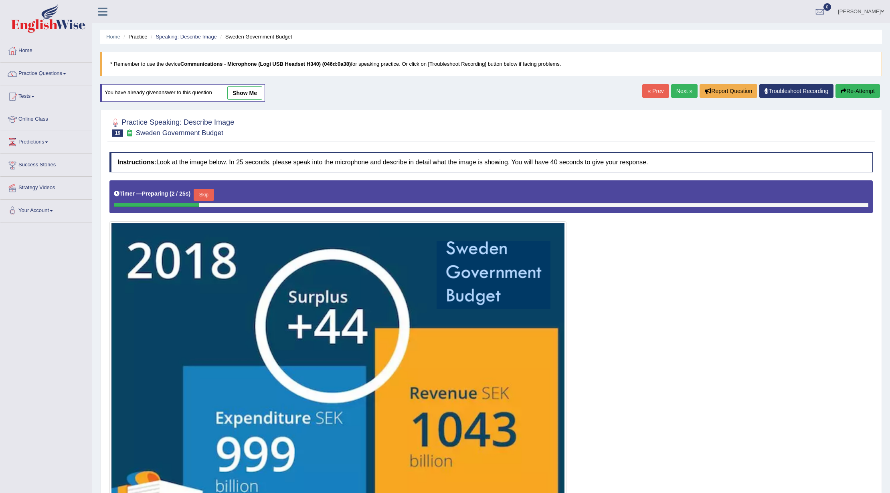
click at [251, 98] on link "show me" at bounding box center [244, 93] width 35 height 14
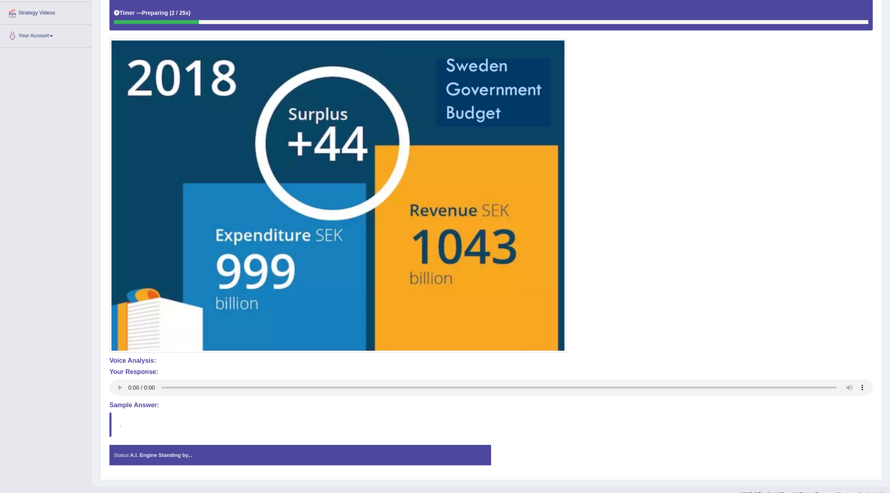
scroll to position [190, 0]
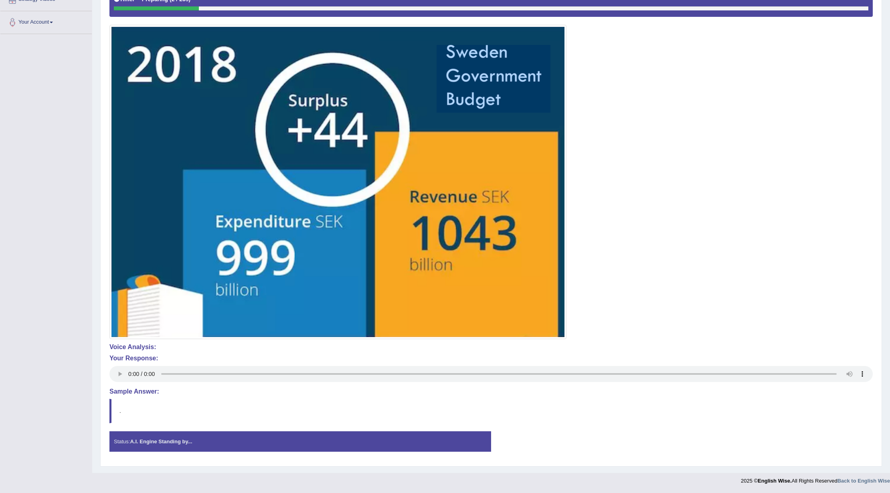
click at [146, 345] on h4 "Voice Analysis:" at bounding box center [490, 347] width 763 height 7
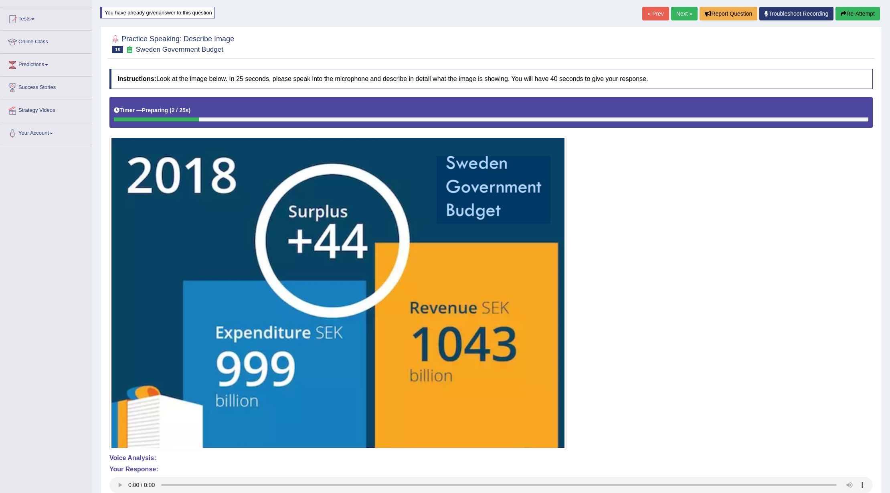
scroll to position [0, 0]
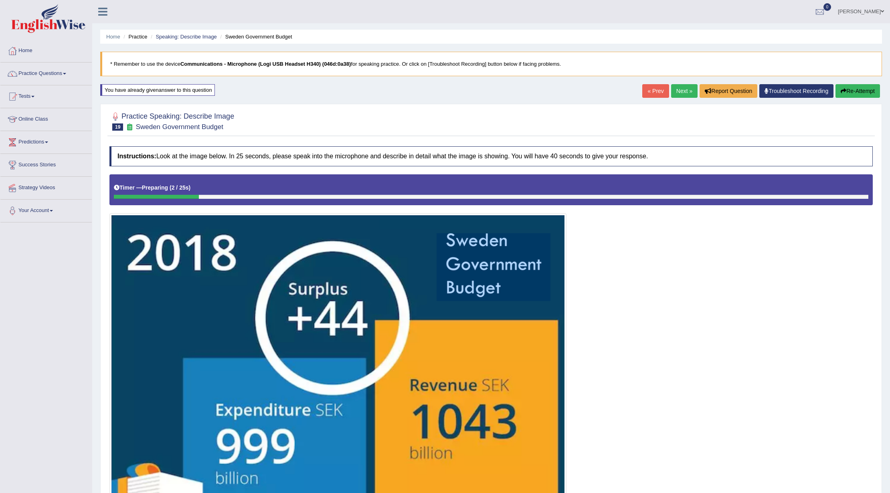
click at [848, 93] on button "Re-Attempt" at bounding box center [858, 91] width 45 height 14
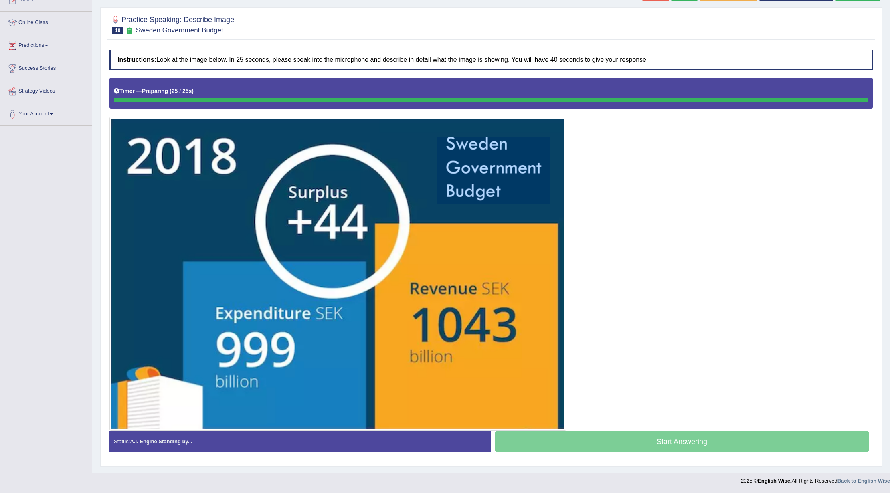
scroll to position [98, 0]
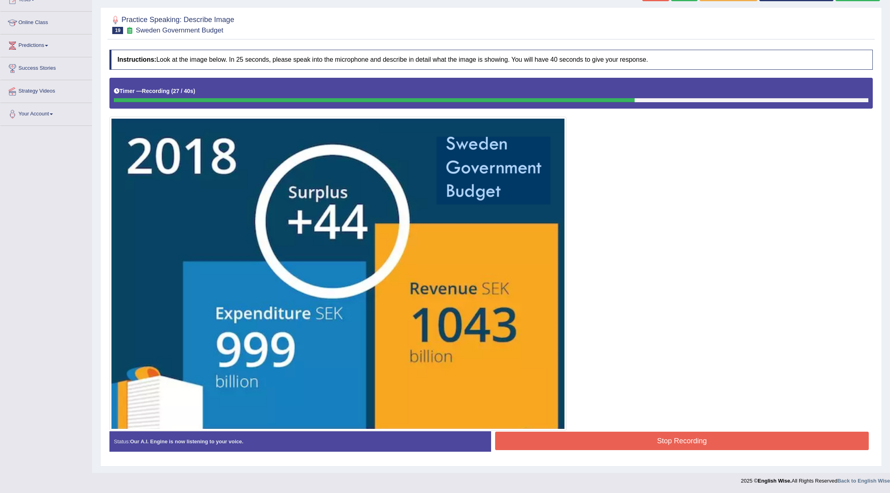
click at [686, 443] on button "Stop Recording" at bounding box center [682, 441] width 374 height 18
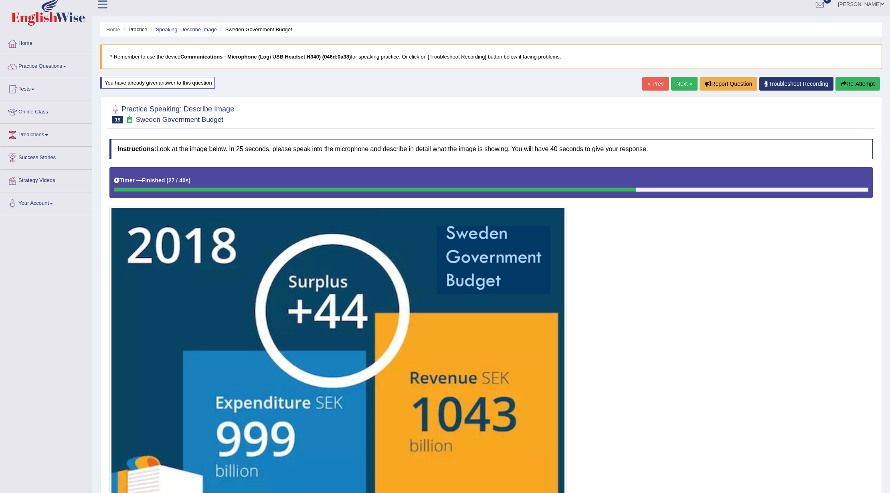
scroll to position [0, 0]
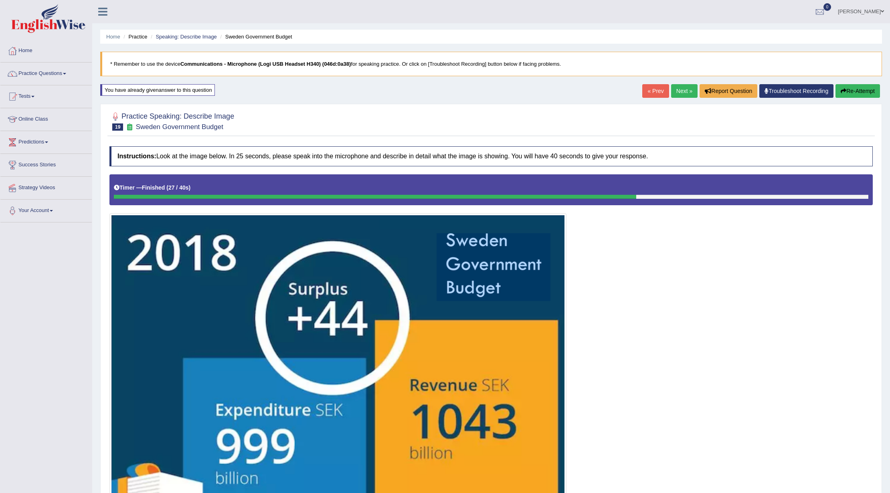
click at [683, 84] on link "Next »" at bounding box center [684, 91] width 26 height 14
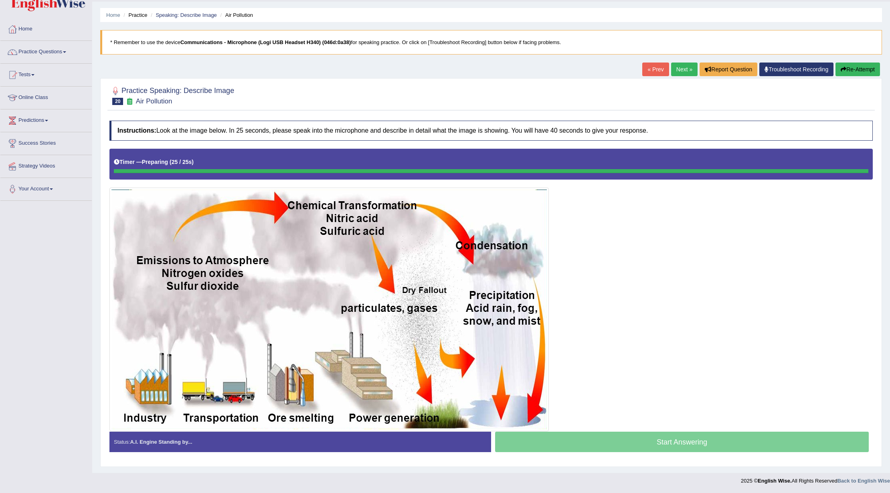
scroll to position [23, 0]
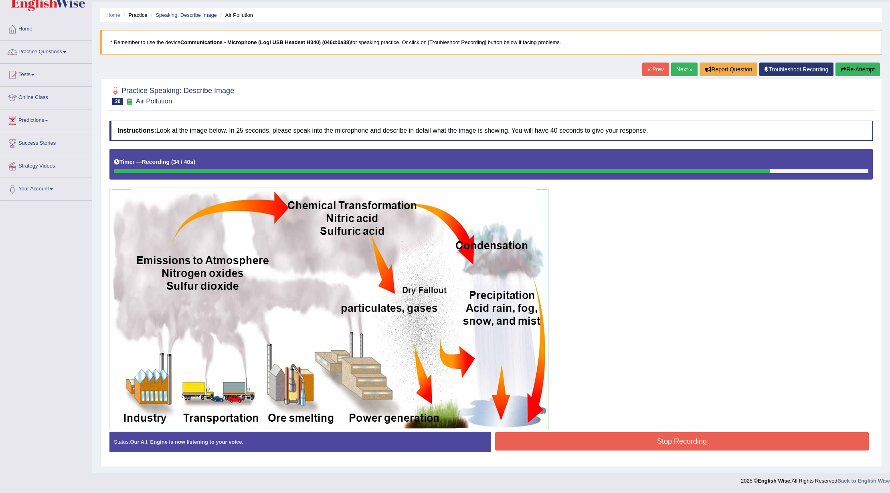
click at [691, 440] on button "Stop Recording" at bounding box center [682, 441] width 374 height 18
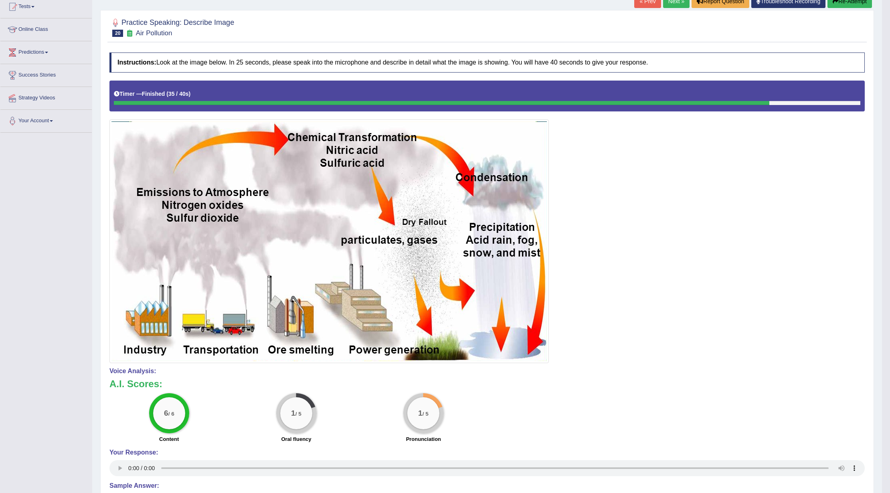
scroll to position [0, 0]
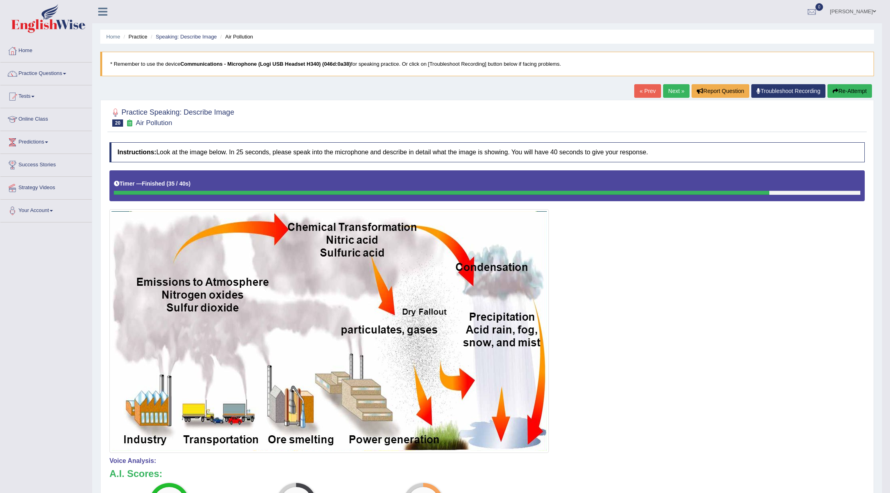
click at [847, 89] on button "Re-Attempt" at bounding box center [850, 91] width 45 height 14
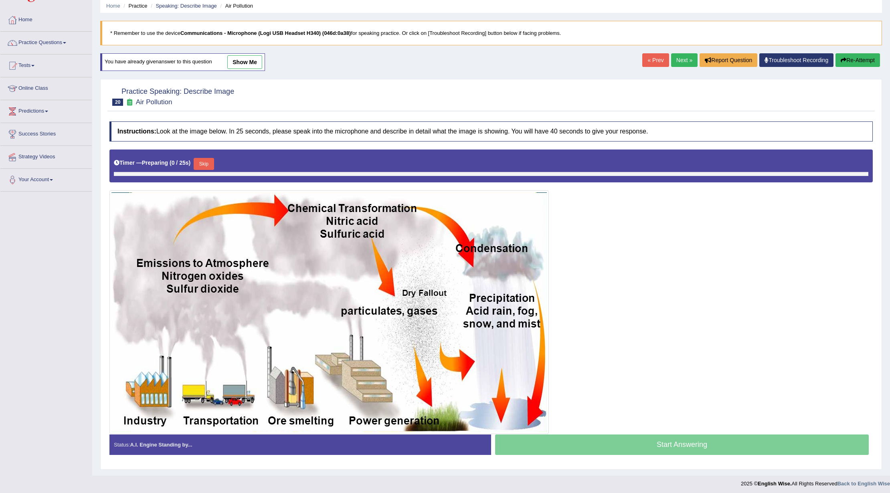
scroll to position [32, 0]
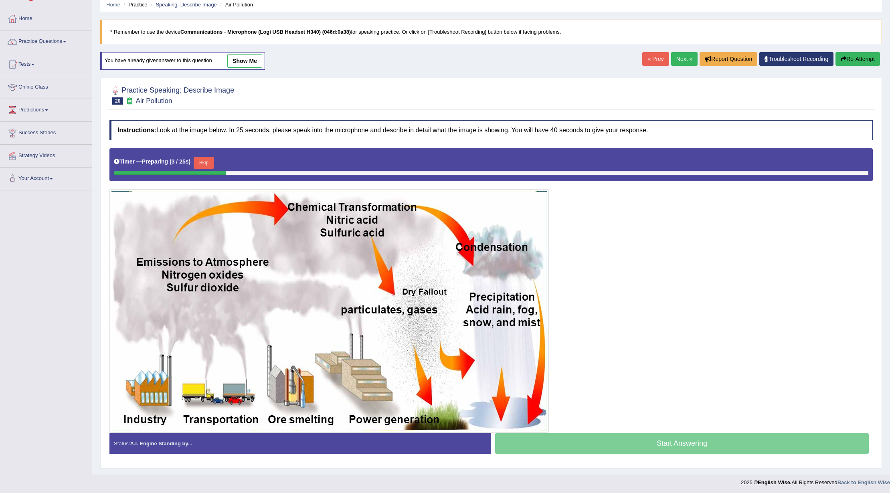
click at [209, 164] on button "Skip" at bounding box center [204, 163] width 20 height 12
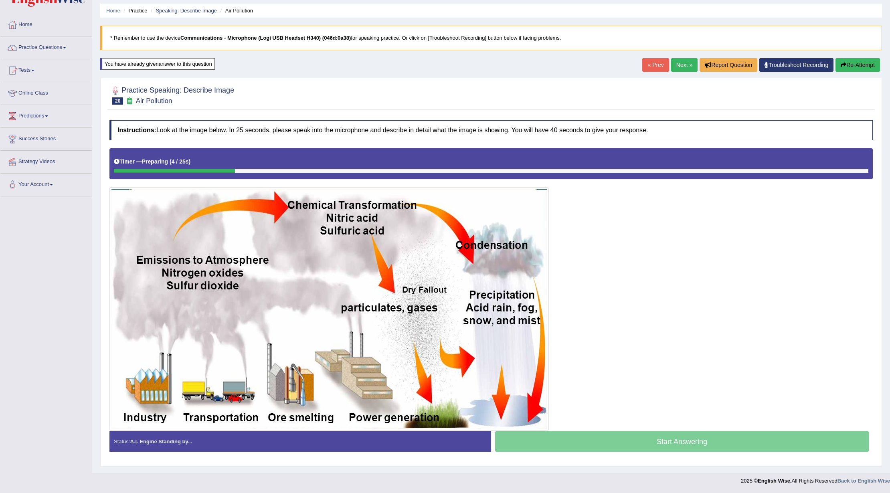
scroll to position [28, 0]
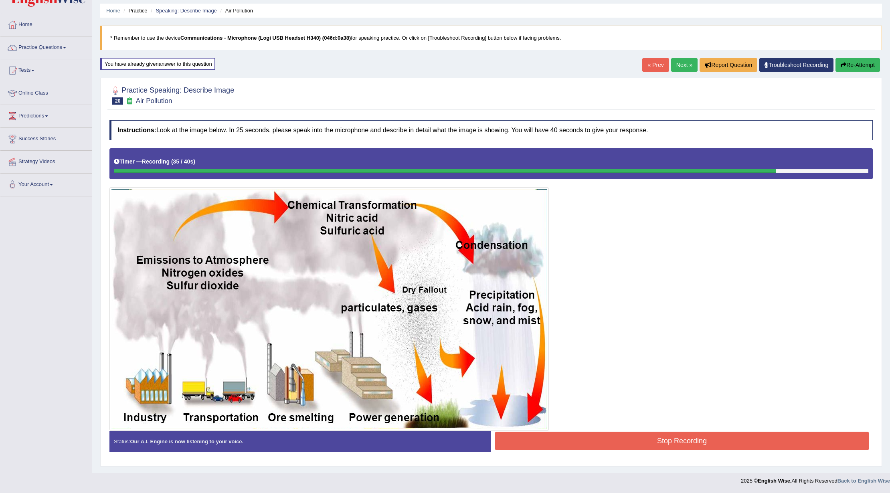
click at [649, 433] on button "Stop Recording" at bounding box center [682, 441] width 374 height 18
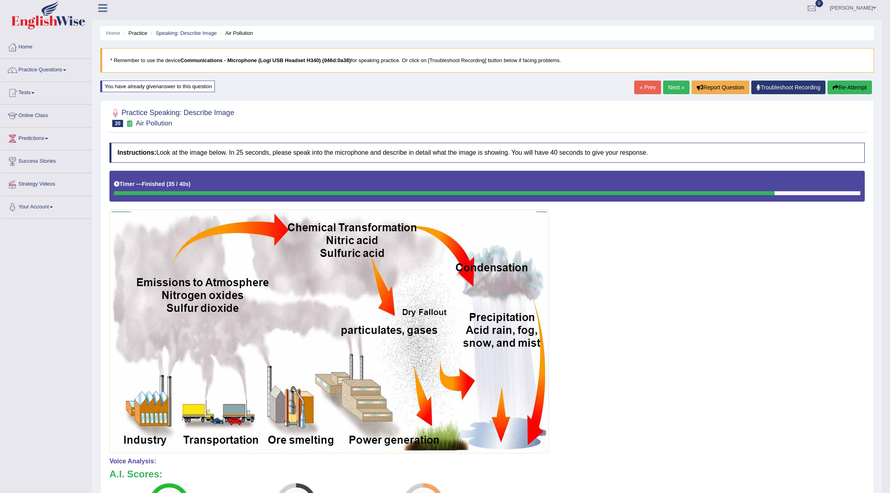
scroll to position [0, 0]
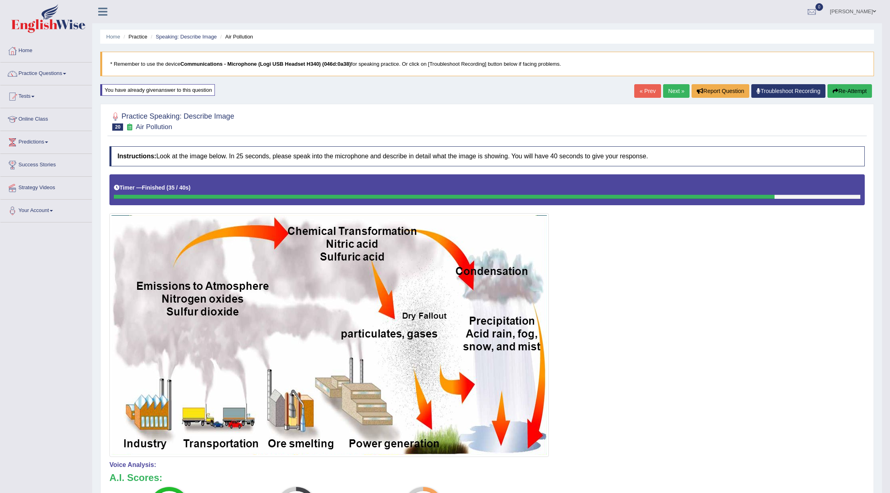
click at [677, 87] on link "Next »" at bounding box center [676, 91] width 26 height 14
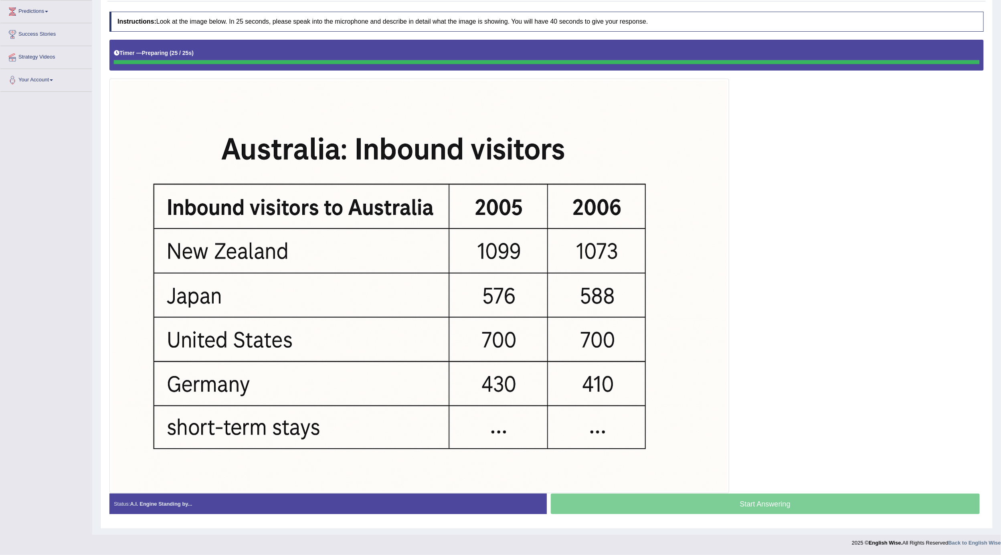
scroll to position [134, 0]
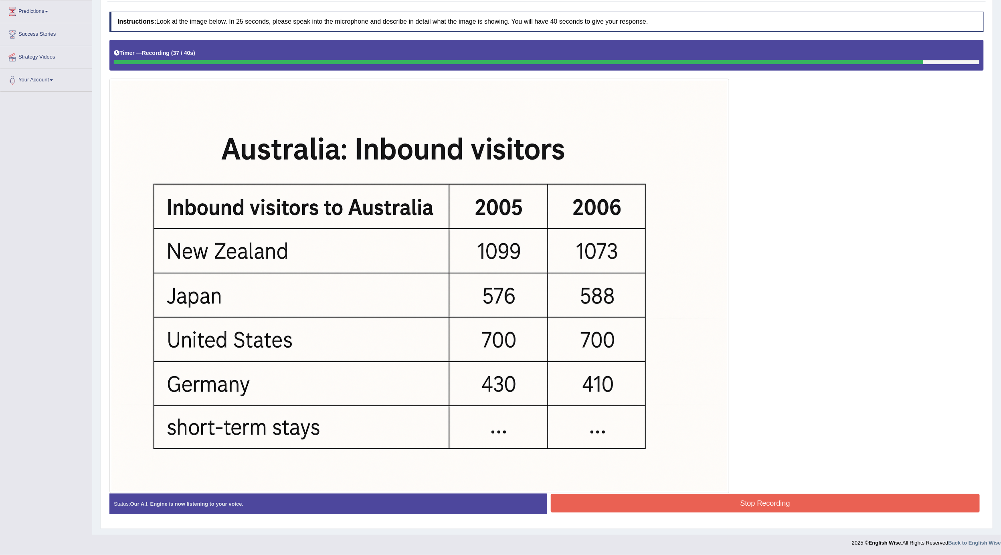
click at [821, 493] on button "Stop Recording" at bounding box center [765, 503] width 429 height 18
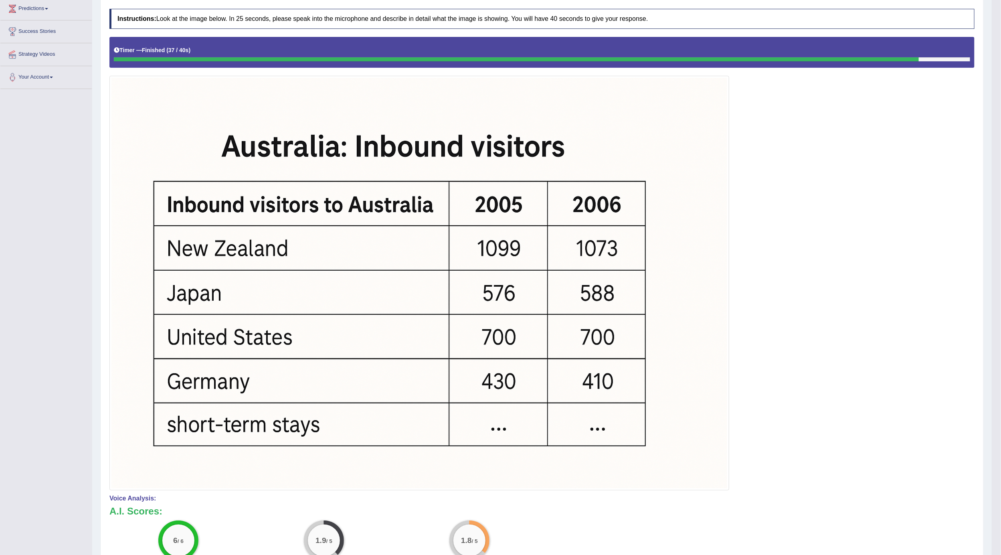
scroll to position [0, 0]
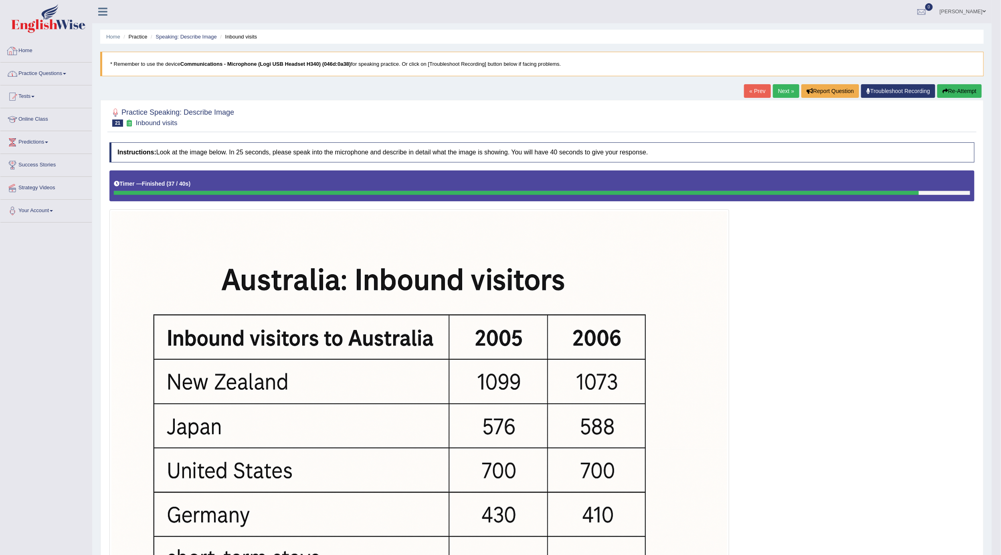
click at [25, 73] on link "Practice Questions" at bounding box center [45, 73] width 91 height 20
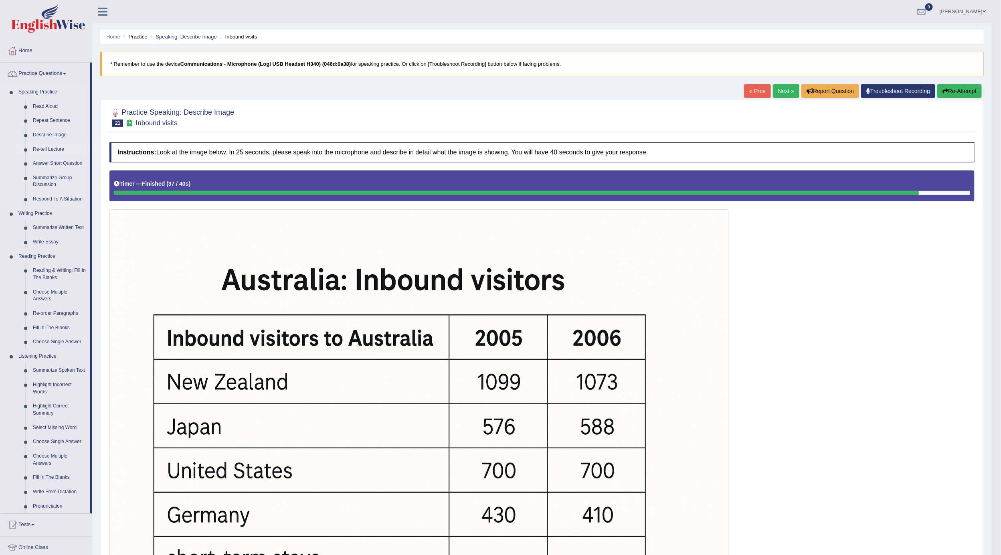
click at [54, 148] on link "Re-tell Lecture" at bounding box center [59, 149] width 61 height 14
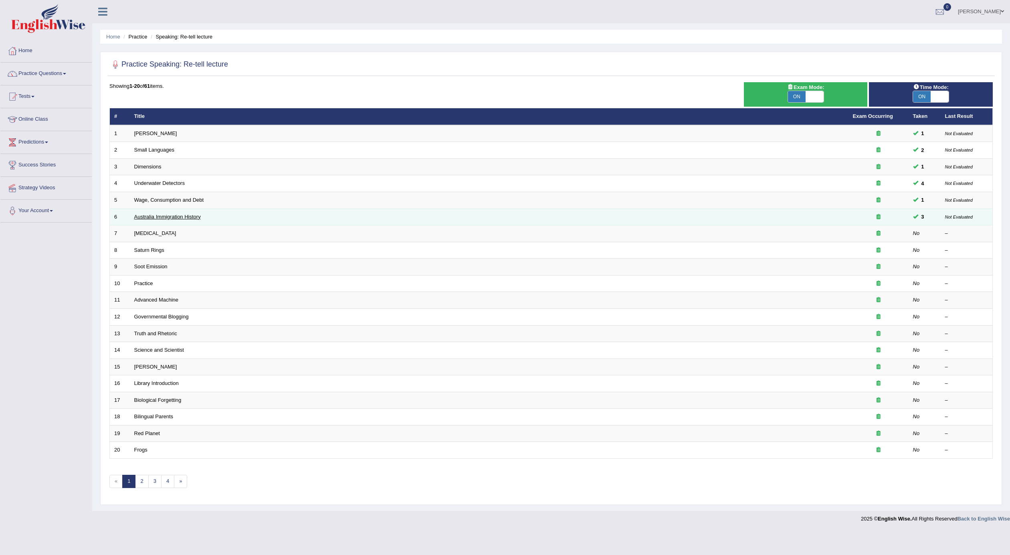
click at [174, 218] on link "Australia Immigration History" at bounding box center [167, 217] width 67 height 6
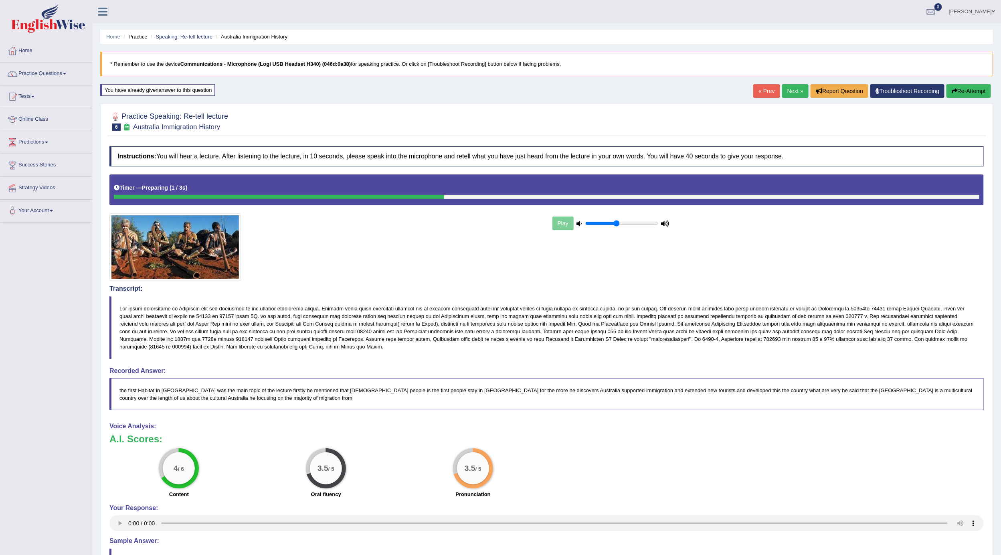
click at [794, 97] on link "Next »" at bounding box center [795, 91] width 26 height 14
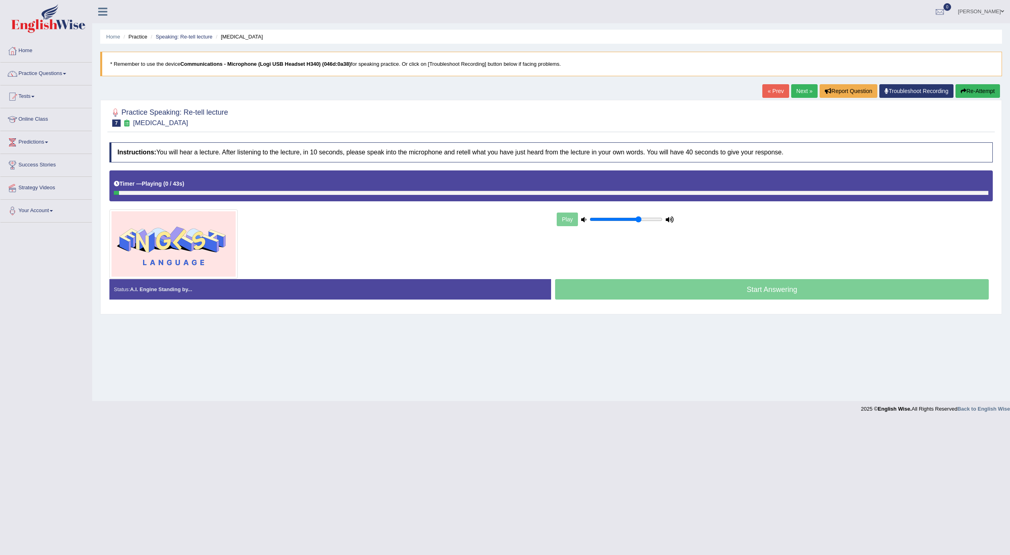
type input "0.7"
click at [637, 221] on input "range" at bounding box center [626, 219] width 73 height 6
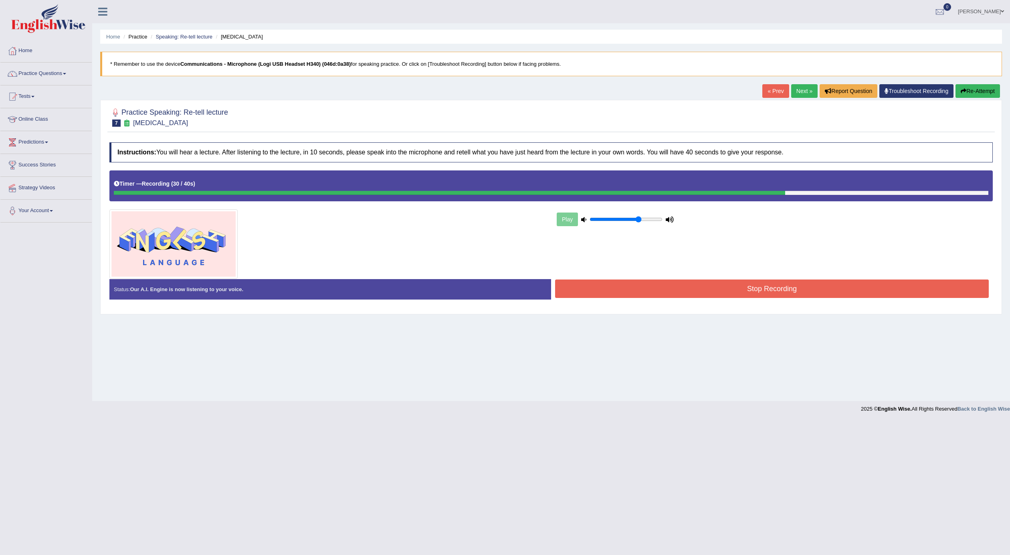
click at [682, 281] on button "Stop Recording" at bounding box center [772, 288] width 434 height 18
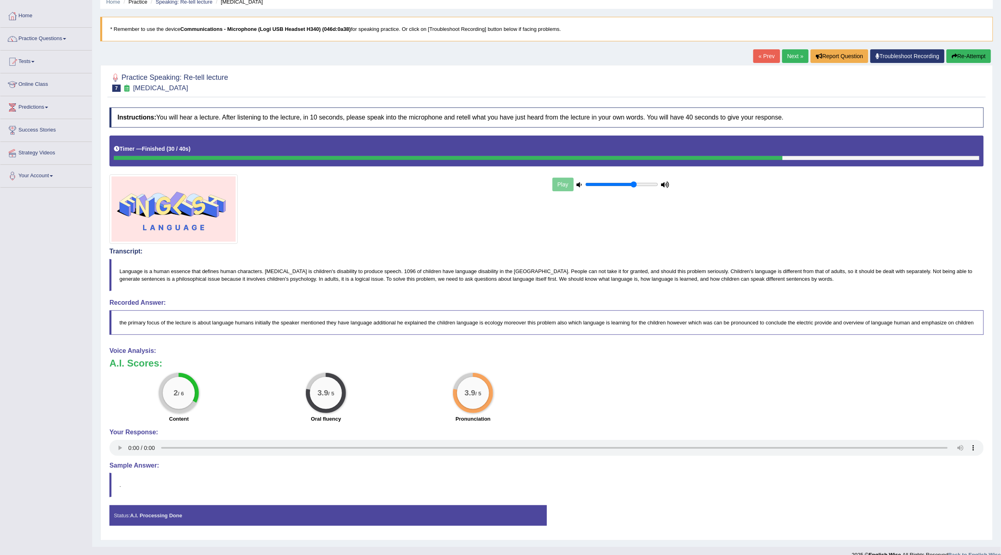
scroll to position [51, 0]
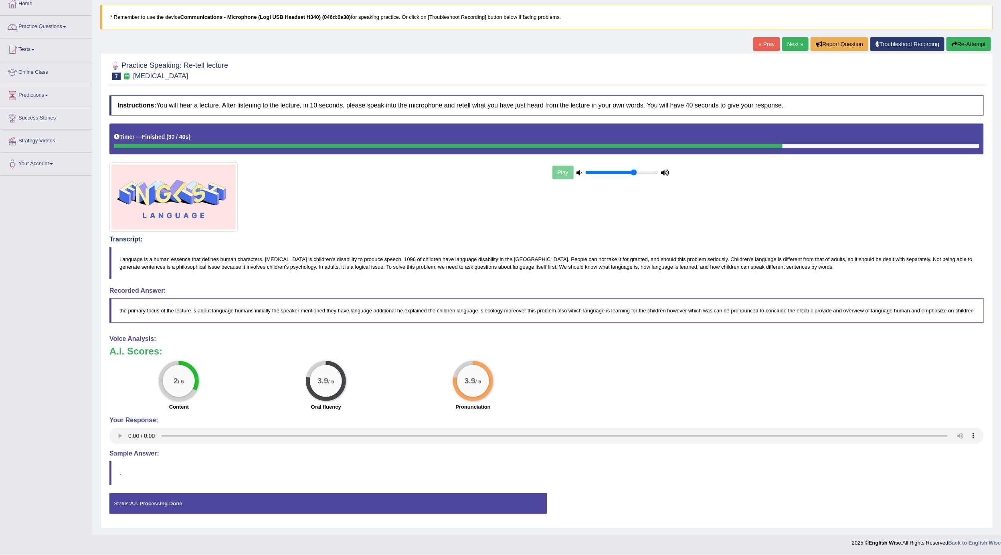
click at [971, 38] on button "Re-Attempt" at bounding box center [969, 44] width 45 height 14
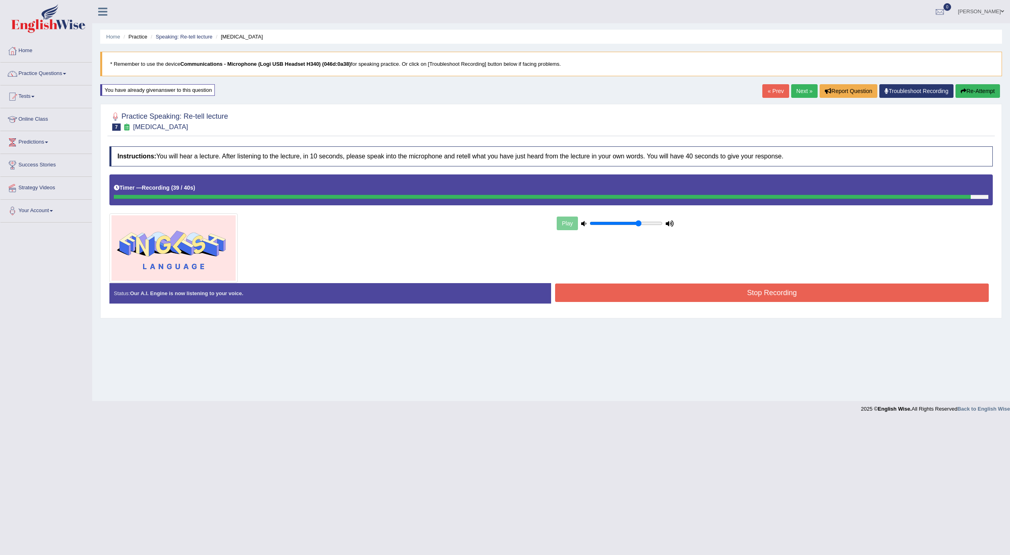
click at [846, 301] on button "Stop Recording" at bounding box center [772, 292] width 434 height 18
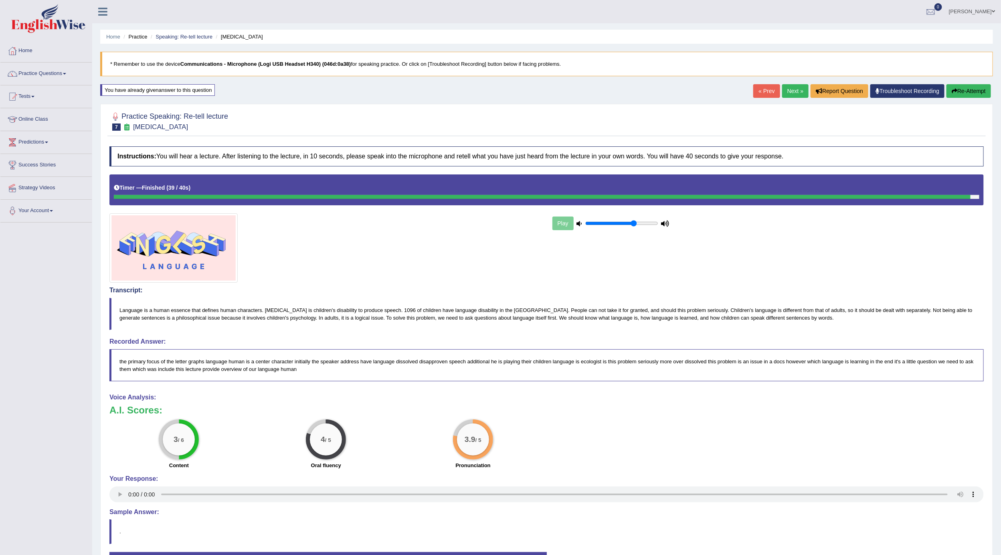
click at [796, 93] on link "Next »" at bounding box center [795, 91] width 26 height 14
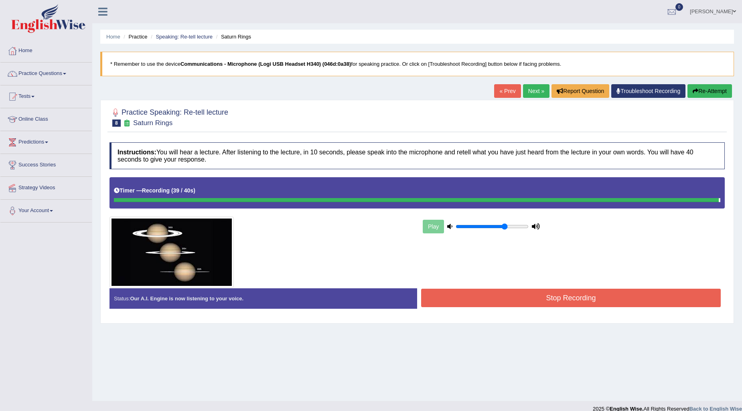
click at [591, 304] on button "Stop Recording" at bounding box center [570, 298] width 299 height 18
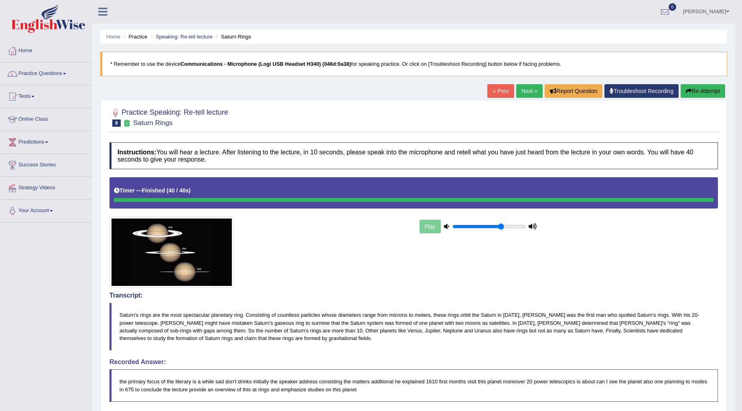
click at [532, 87] on link "Next »" at bounding box center [529, 91] width 26 height 14
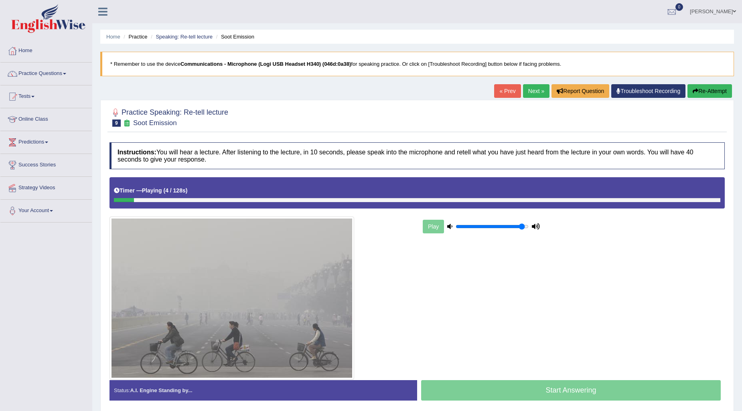
click at [523, 229] on input "range" at bounding box center [491, 226] width 73 height 6
drag, startPoint x: 523, startPoint y: 229, endPoint x: 573, endPoint y: 229, distance: 49.7
type input "1"
click at [528, 229] on input "range" at bounding box center [491, 226] width 73 height 6
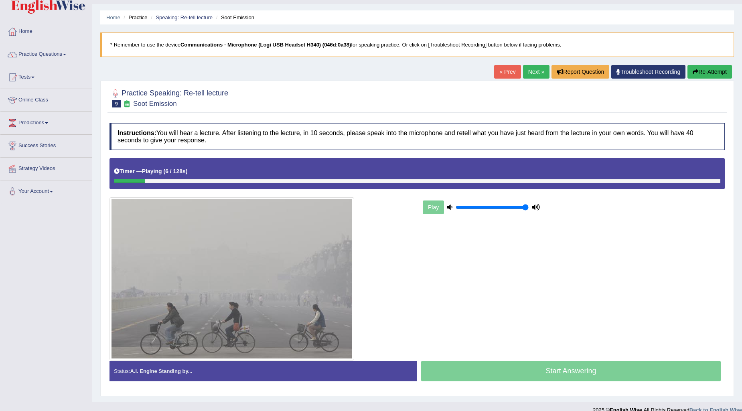
scroll to position [30, 0]
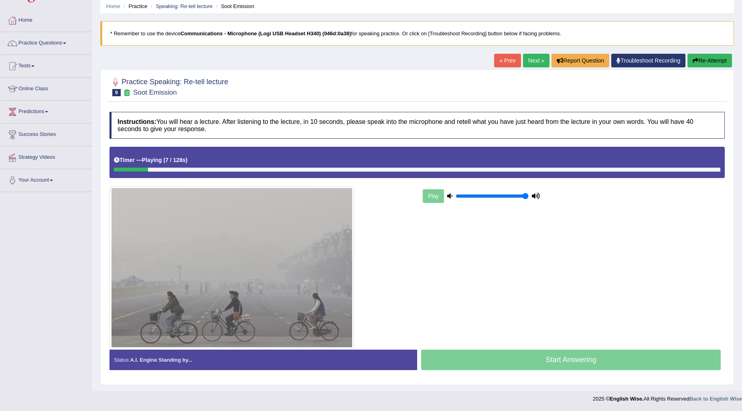
click at [701, 63] on button "Re-Attempt" at bounding box center [709, 61] width 45 height 14
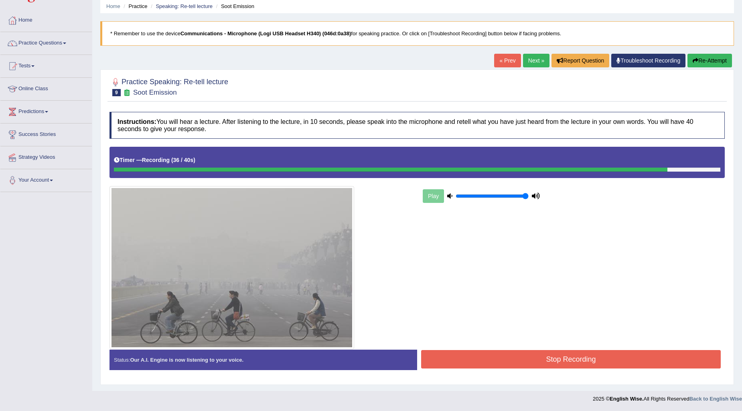
click at [642, 353] on button "Stop Recording" at bounding box center [570, 359] width 299 height 18
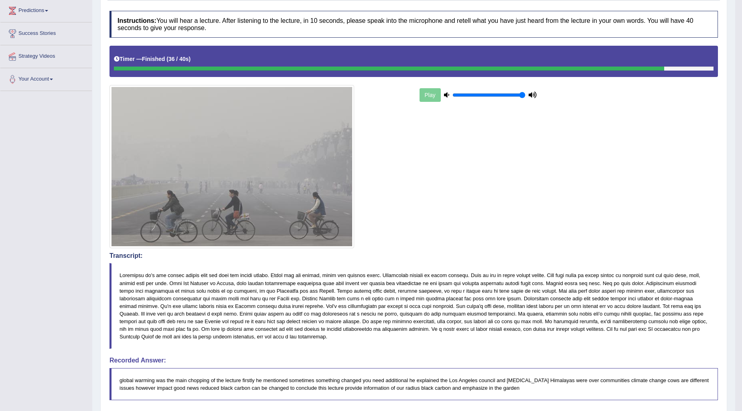
scroll to position [85, 0]
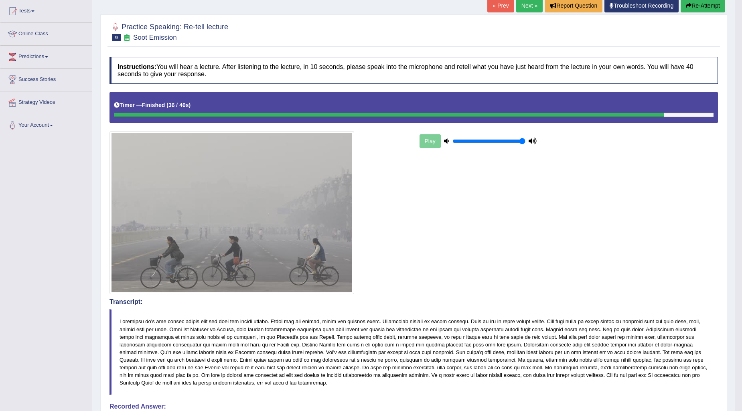
click at [530, 7] on link "Next »" at bounding box center [529, 6] width 26 height 14
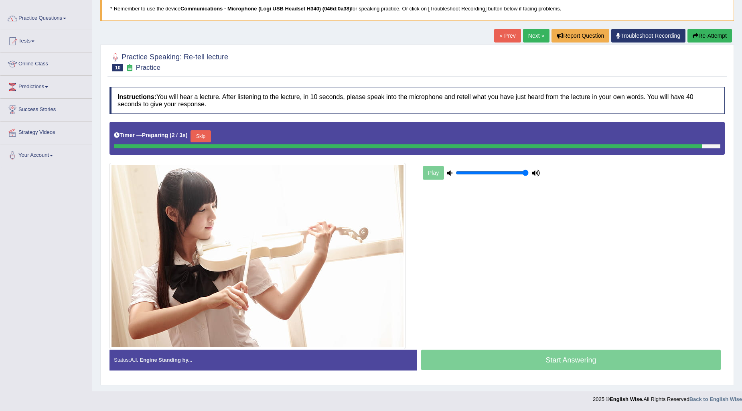
scroll to position [54, 0]
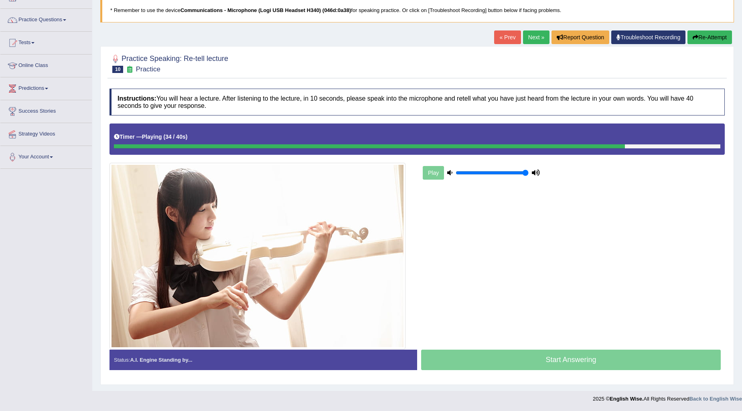
click at [704, 40] on button "Re-Attempt" at bounding box center [709, 37] width 45 height 14
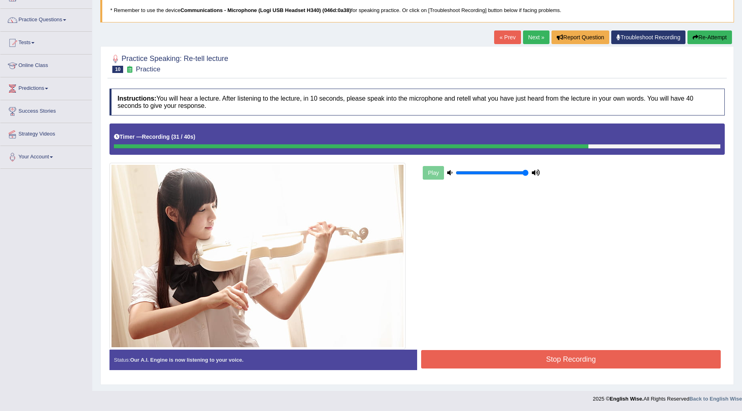
click at [621, 362] on button "Stop Recording" at bounding box center [570, 359] width 299 height 18
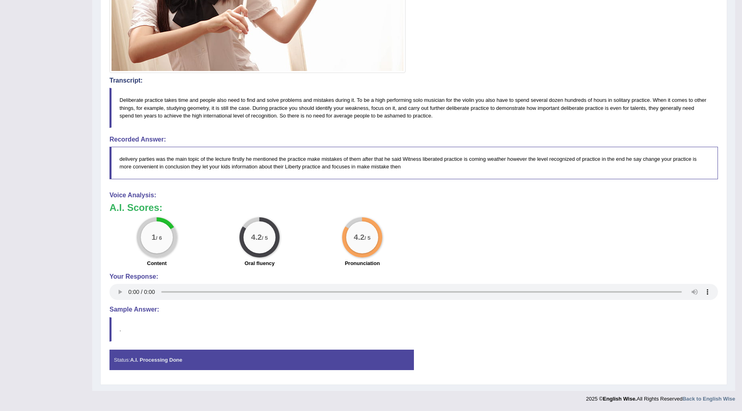
scroll to position [63, 0]
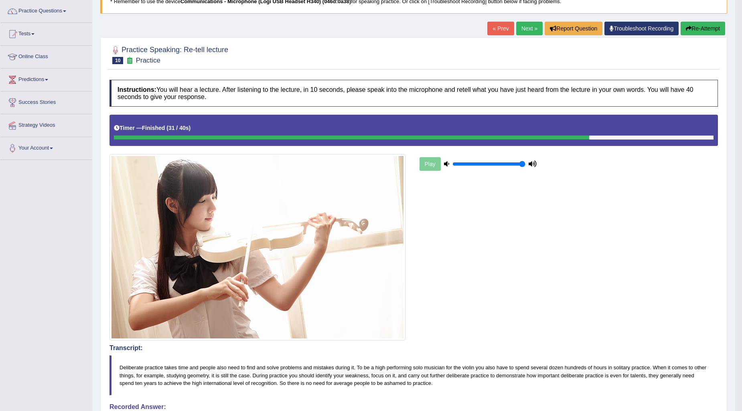
click at [696, 30] on button "Re-Attempt" at bounding box center [702, 29] width 45 height 14
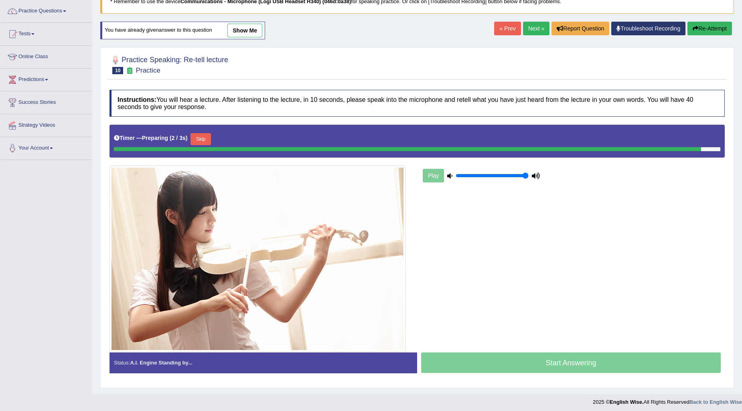
scroll to position [58, 0]
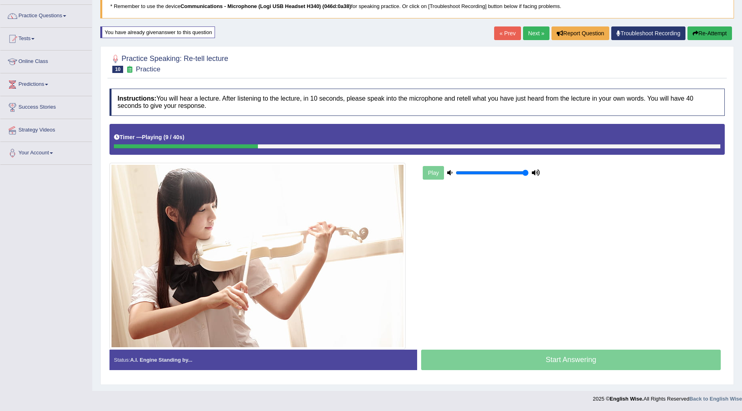
click at [710, 27] on button "Re-Attempt" at bounding box center [709, 33] width 45 height 14
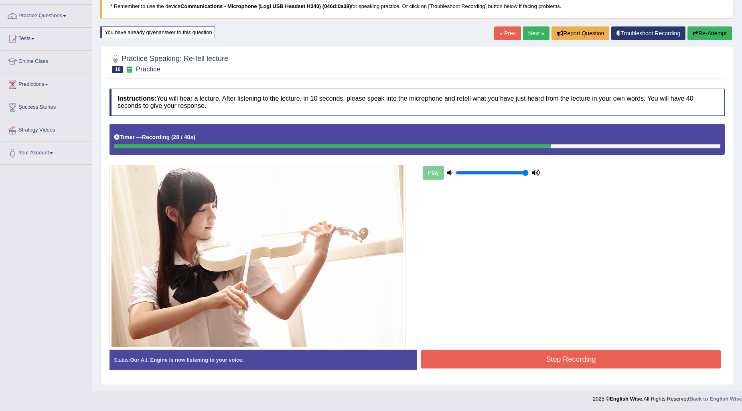
click at [522, 358] on button "Stop Recording" at bounding box center [570, 359] width 299 height 18
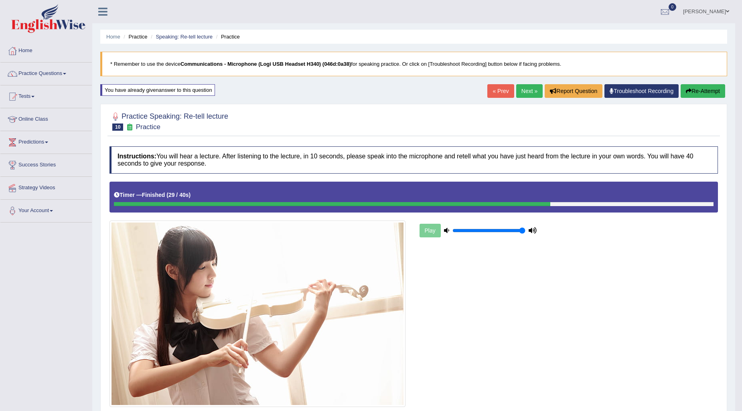
click at [518, 86] on link "Next »" at bounding box center [529, 91] width 26 height 14
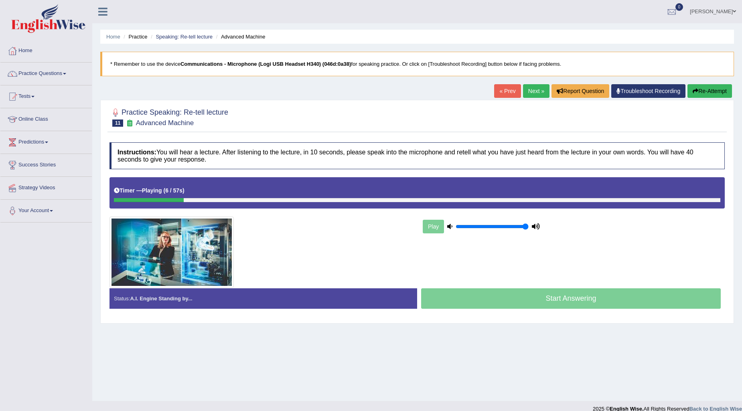
click at [707, 89] on button "Re-Attempt" at bounding box center [709, 91] width 45 height 14
drag, startPoint x: 733, startPoint y: 87, endPoint x: 727, endPoint y: 89, distance: 6.5
click at [732, 87] on div "« Prev Next » Report Question Troubleshoot Recording Re-Attempt" at bounding box center [614, 92] width 240 height 16
click at [724, 89] on button "Re-Attempt" at bounding box center [709, 91] width 45 height 14
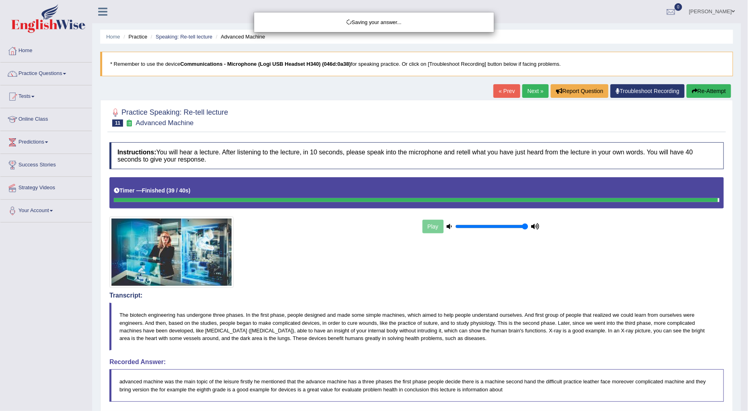
click at [552, 302] on body "Toggle navigation Home Practice Questions Speaking Practice Read Aloud Repeat S…" at bounding box center [374, 205] width 748 height 411
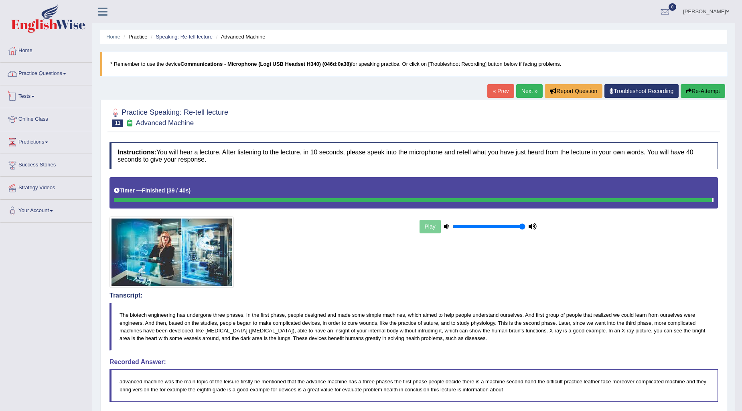
click at [58, 78] on link "Practice Questions" at bounding box center [45, 73] width 91 height 20
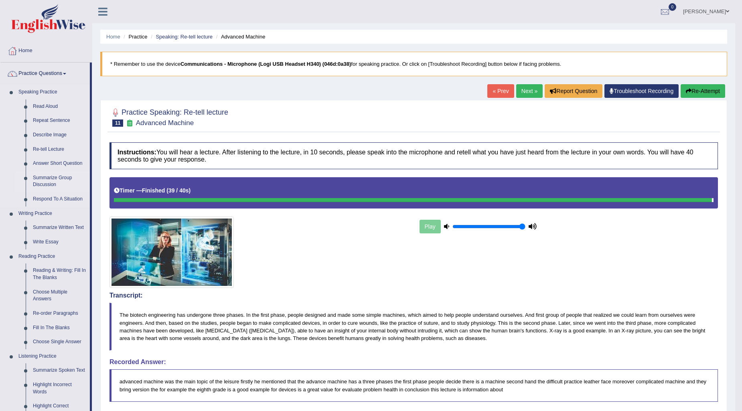
click at [51, 184] on link "Summarize Group Discussion" at bounding box center [59, 181] width 61 height 21
